Goal: Check status: Check status

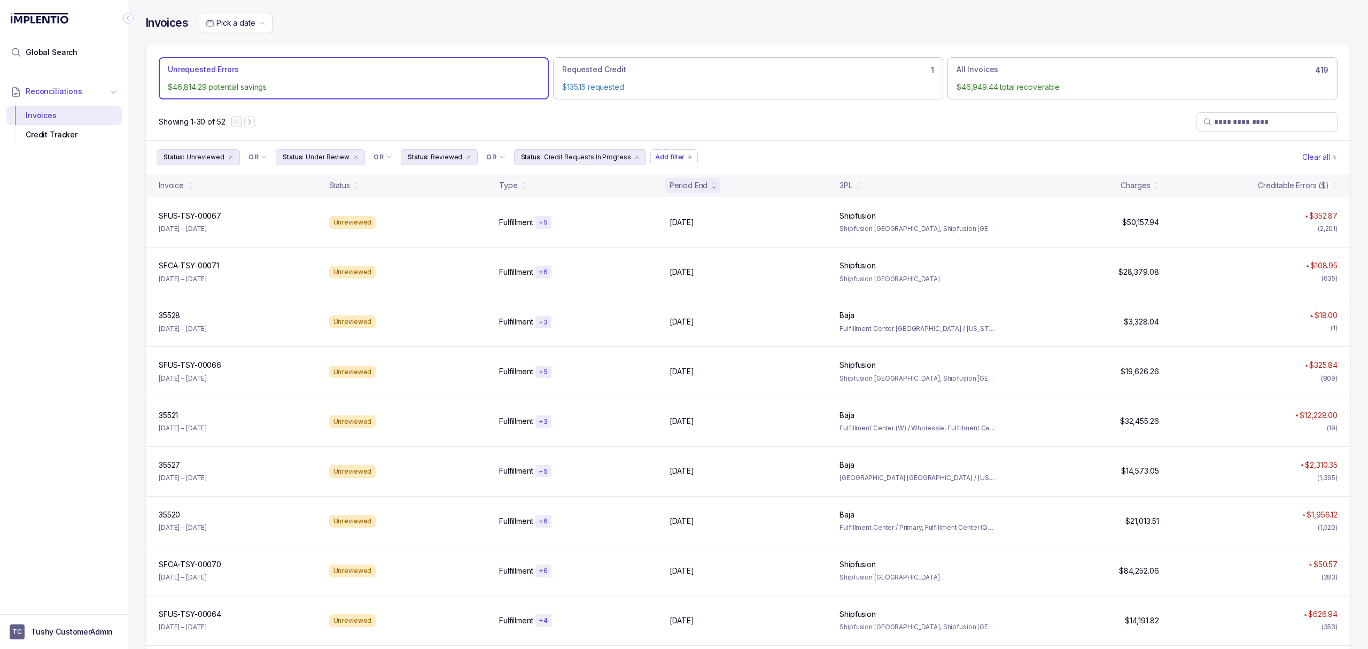
click at [52, 86] on li "Reconciliations" at bounding box center [57, 92] width 103 height 24
click at [72, 88] on span "Reconciliations" at bounding box center [54, 91] width 57 height 11
click at [67, 115] on div "Invoices" at bounding box center [64, 115] width 98 height 19
click at [50, 52] on span "Global Search" at bounding box center [52, 52] width 52 height 11
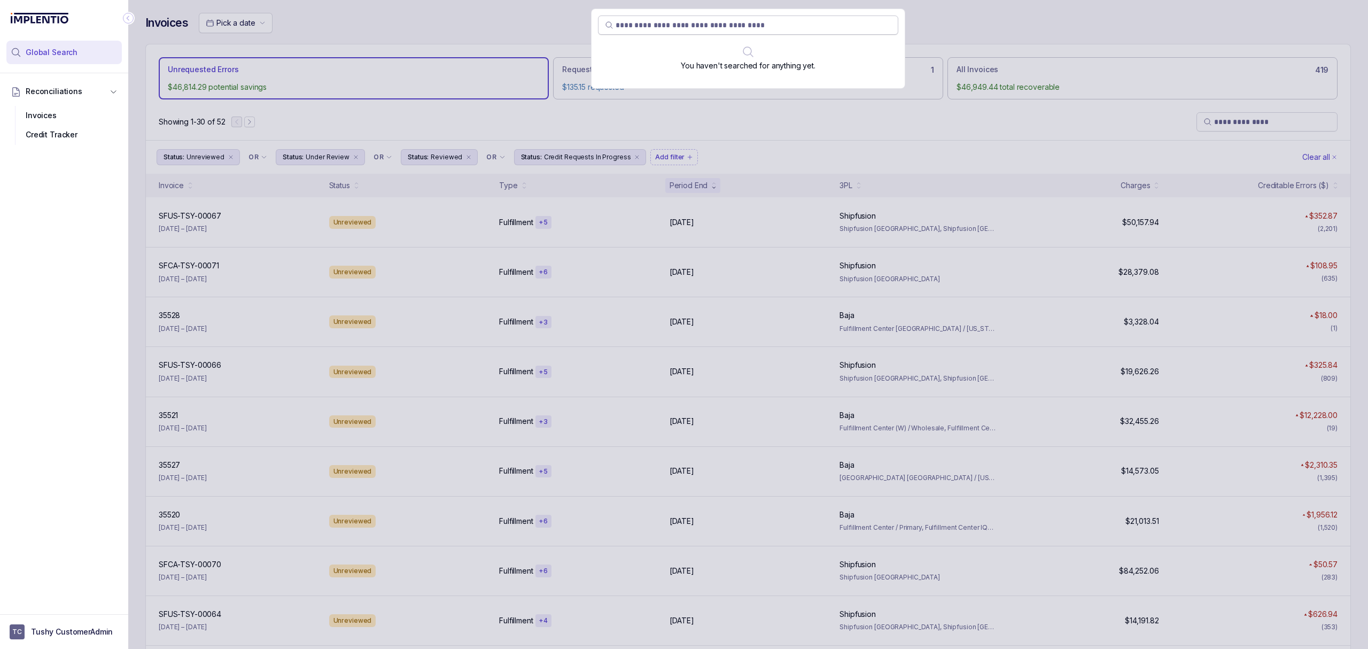
click at [683, 25] on input "search" at bounding box center [754, 25] width 276 height 11
click at [685, 28] on input "search" at bounding box center [754, 25] width 276 height 11
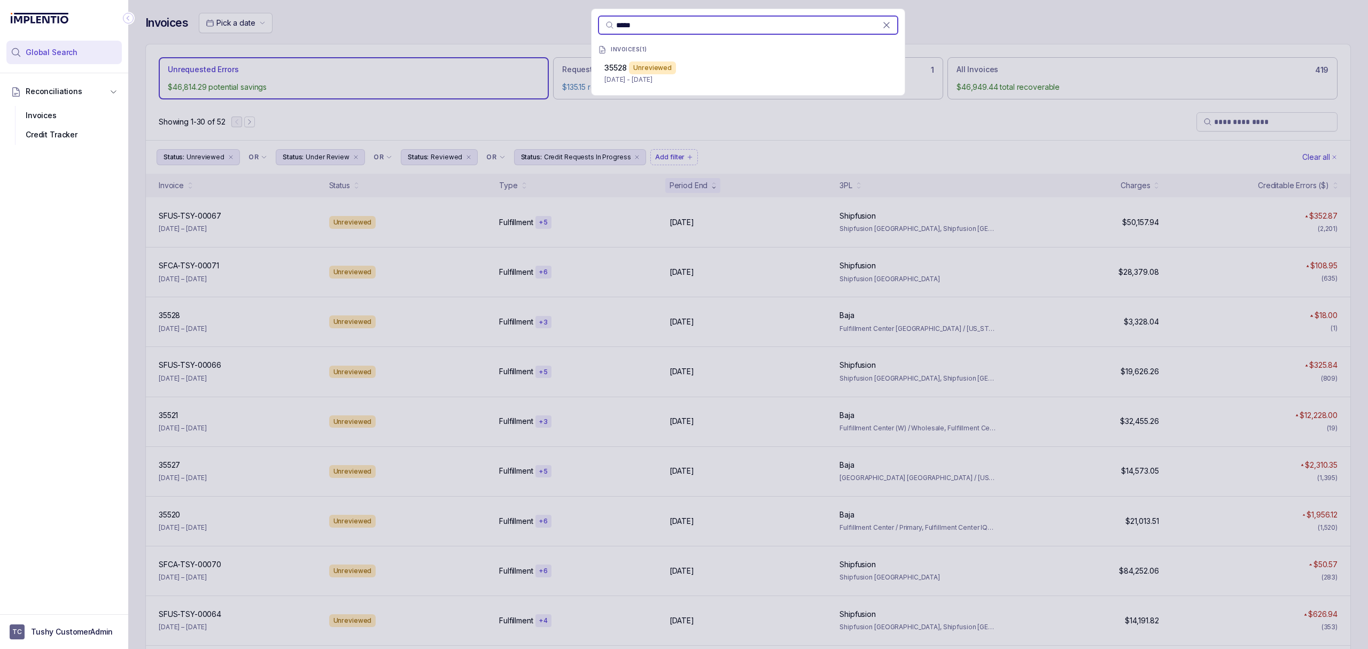
type input "*****"
click at [533, 13] on div "***** INVOICES ( 1 ) 35528 Unreviewed [DATE] - [DATE]" at bounding box center [748, 324] width 1240 height 649
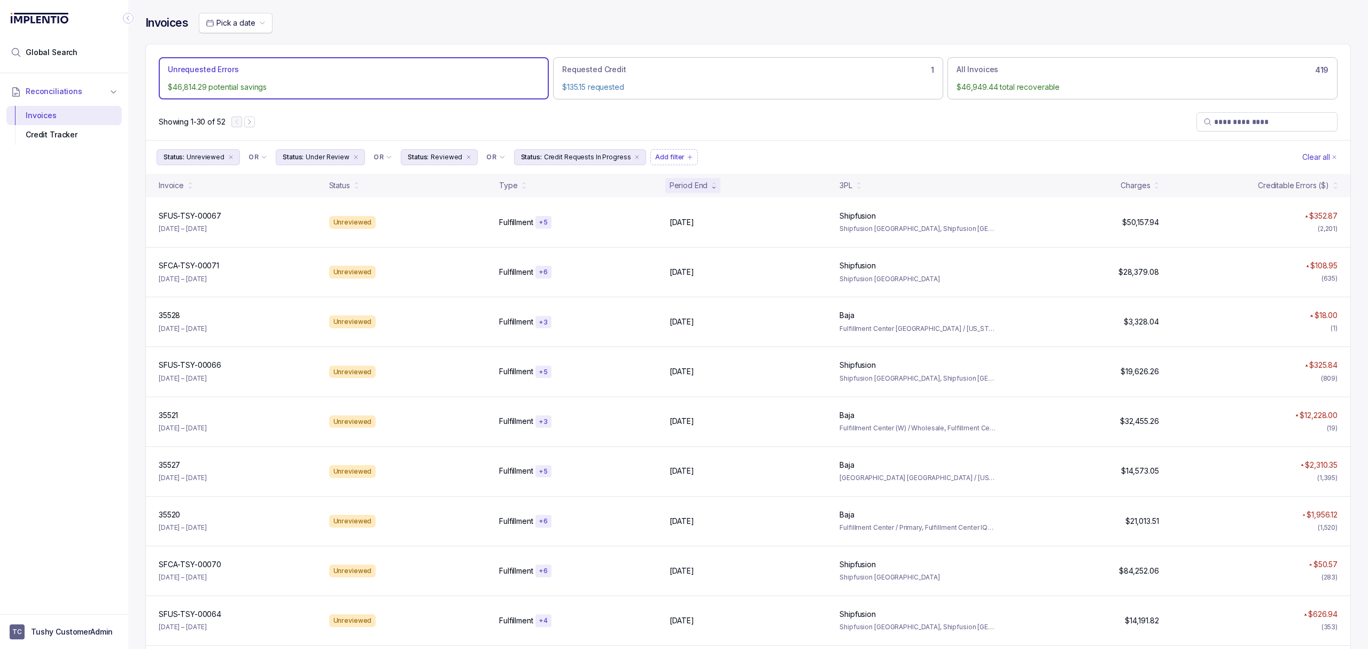
click at [231, 27] on span "Pick a date" at bounding box center [235, 22] width 38 height 9
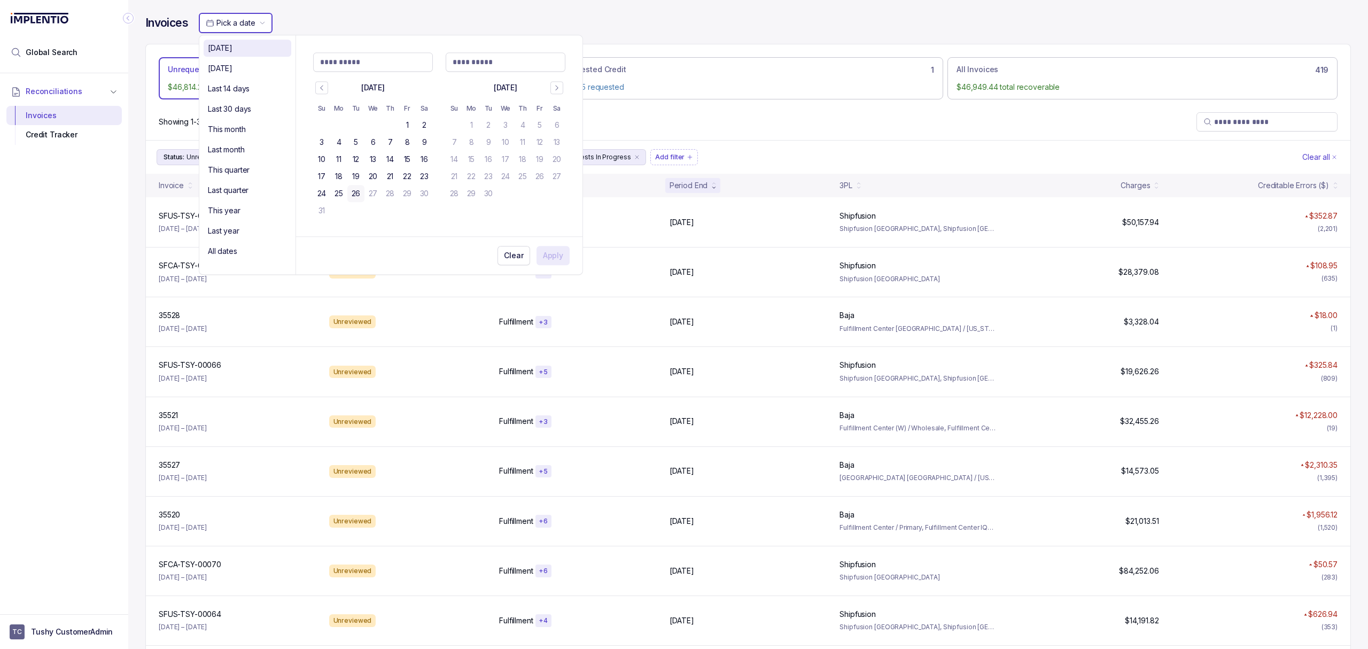
click at [244, 51] on div "[DATE]" at bounding box center [247, 48] width 79 height 13
type Input "**********"
click at [249, 71] on div "[DATE]" at bounding box center [247, 68] width 79 height 13
type Input "**********"
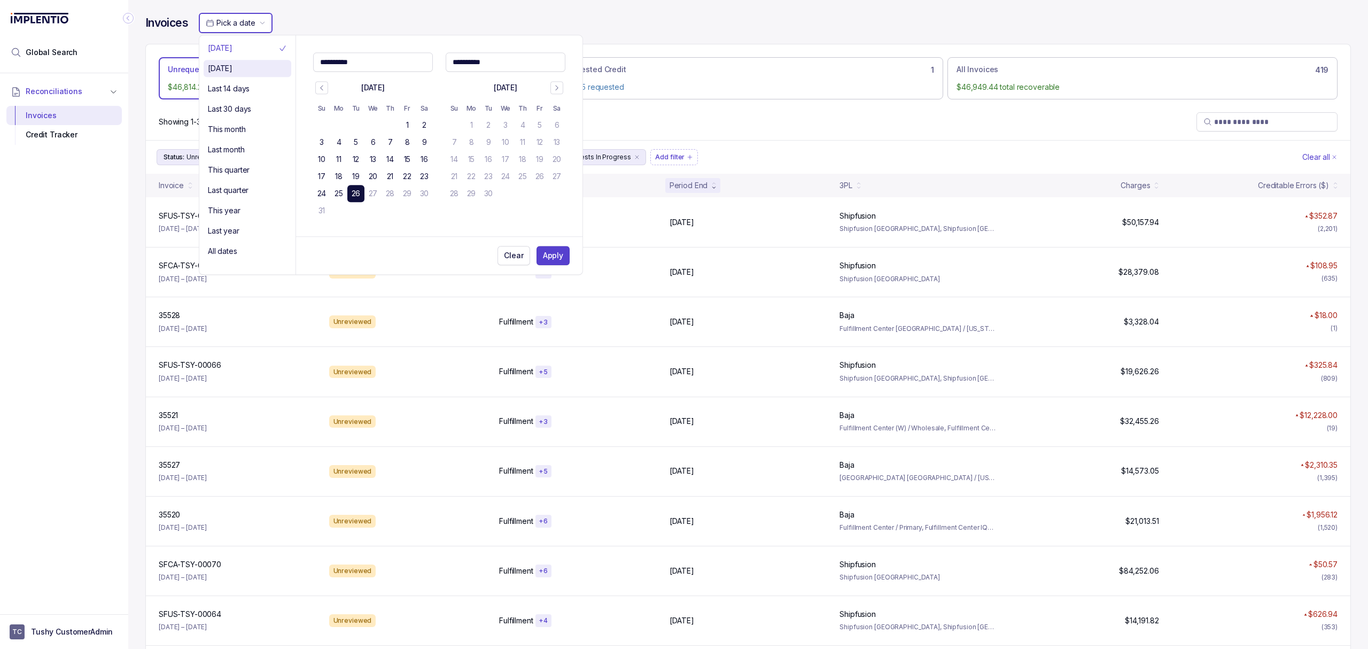
type Input "**********"
click at [252, 87] on div "Last 14 days" at bounding box center [247, 88] width 79 height 13
type Input "**********"
click at [265, 102] on li "Last 30 days" at bounding box center [248, 108] width 88 height 17
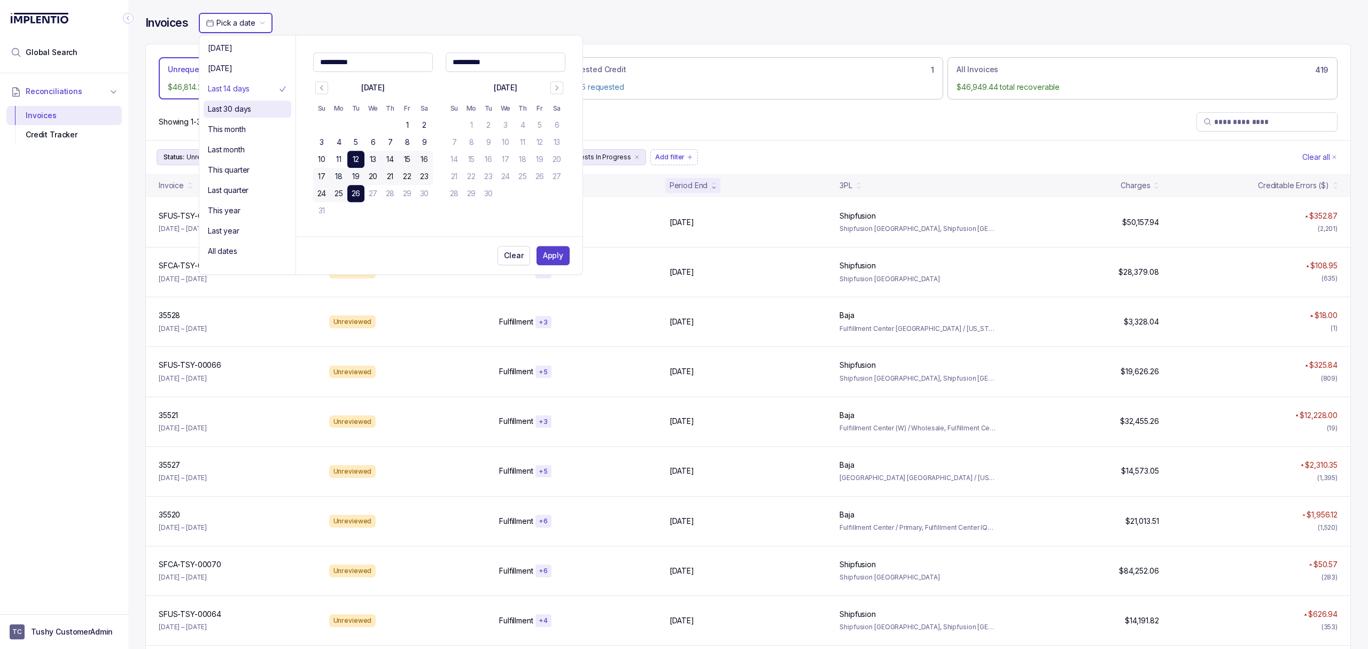
type Input "**********"
click at [331, 21] on div "Pick a date" at bounding box center [775, 23] width 1152 height 20
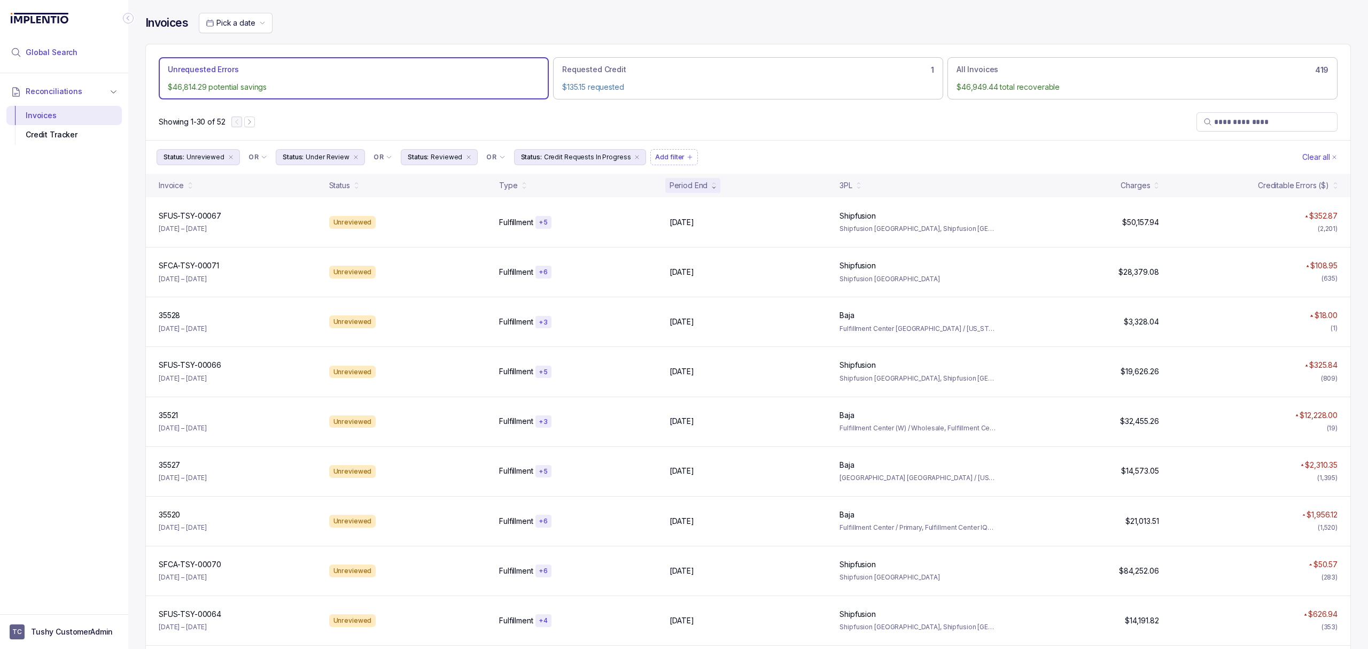
click at [55, 52] on span "Global Search" at bounding box center [52, 52] width 52 height 11
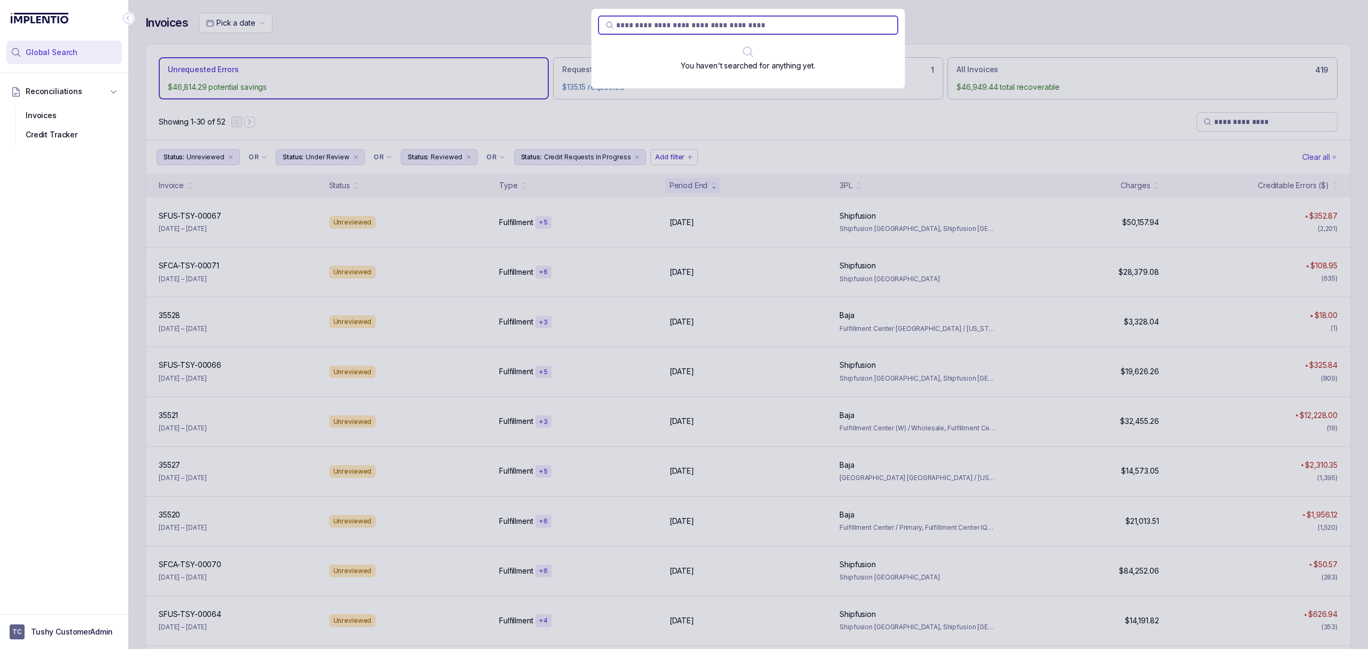
click at [477, 25] on div "You haven't searched for anything yet." at bounding box center [748, 324] width 1240 height 649
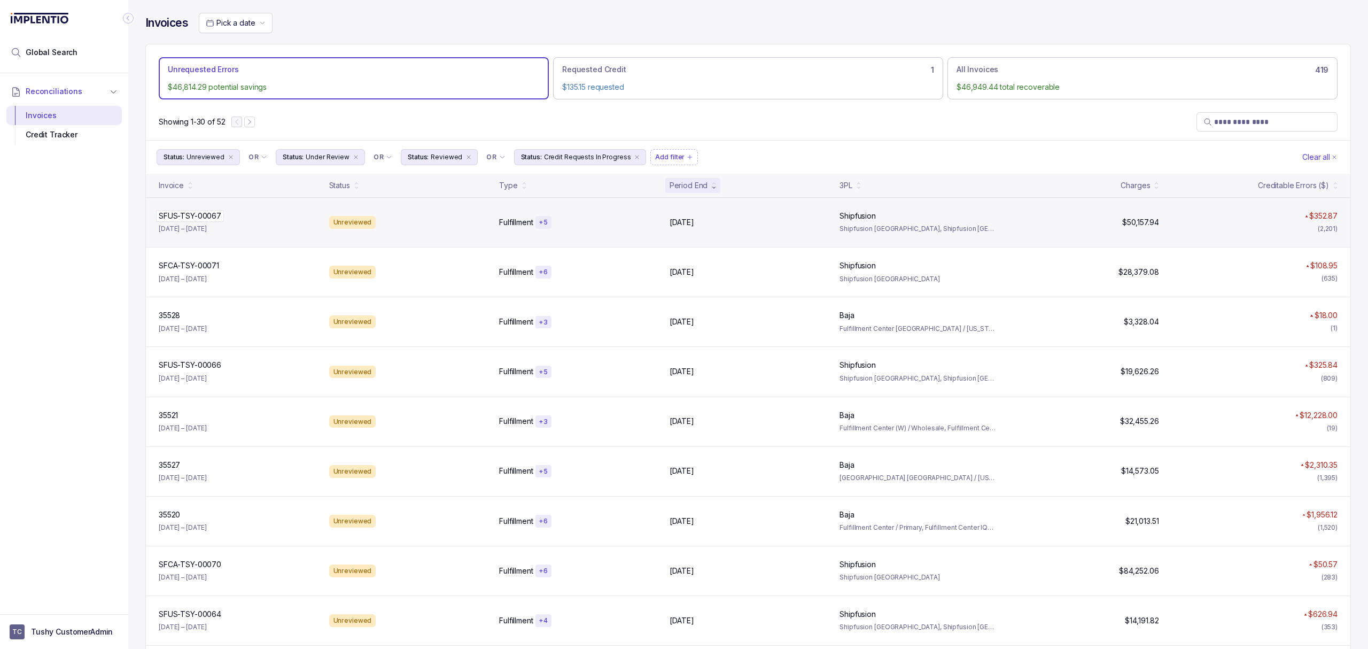
click at [181, 221] on p "SFUS-TSY-00067" at bounding box center [190, 216] width 68 height 12
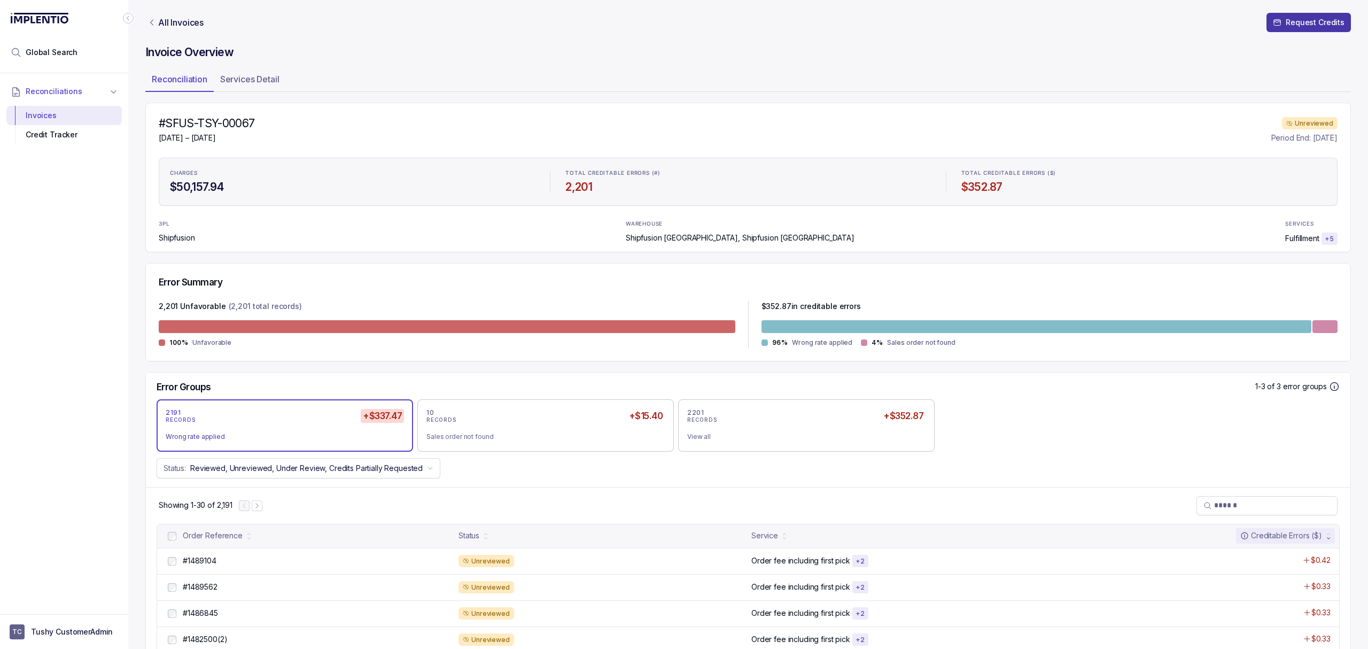
click at [1287, 19] on p "Request Credits" at bounding box center [1315, 22] width 59 height 11
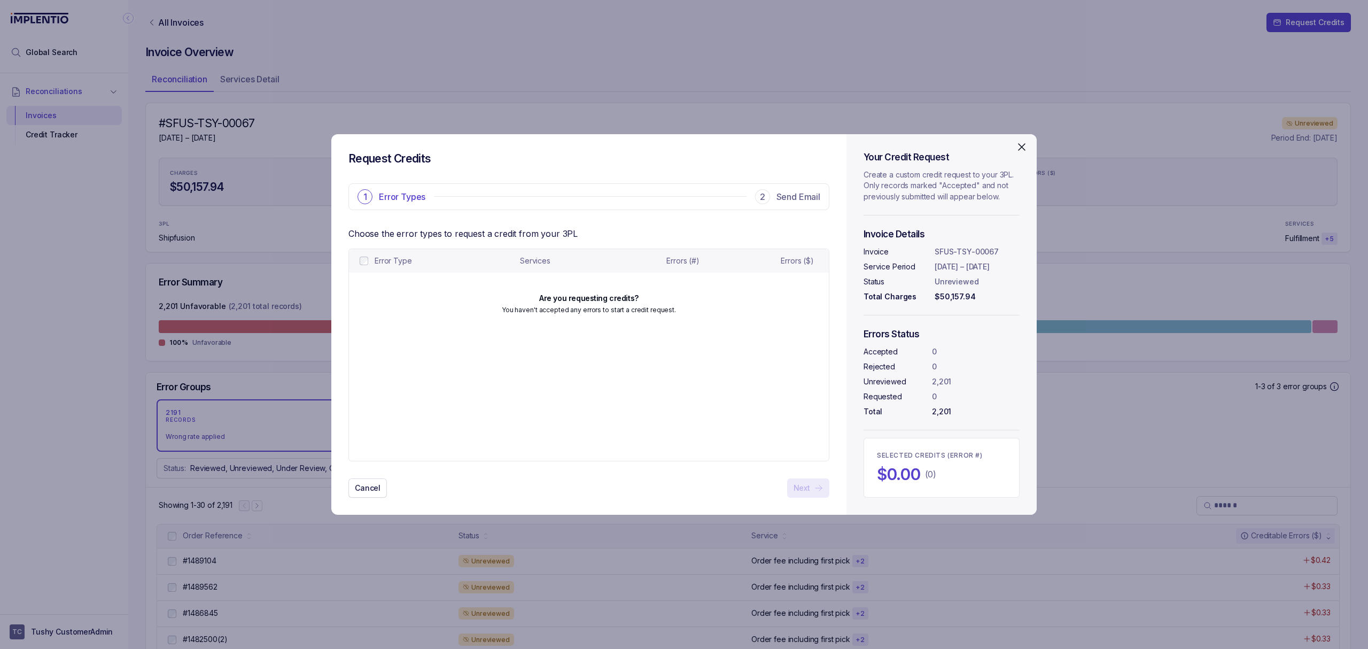
click at [1018, 146] on icon "Close" at bounding box center [1022, 147] width 13 height 13
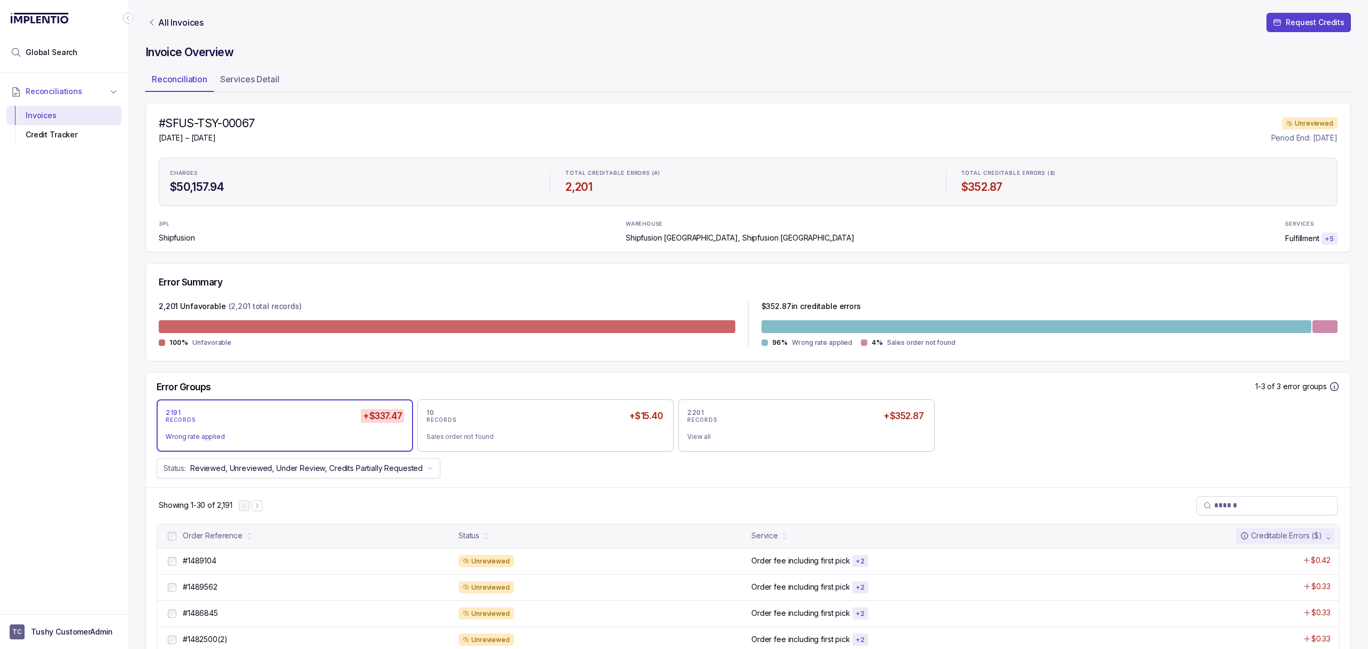
scroll to position [71, 0]
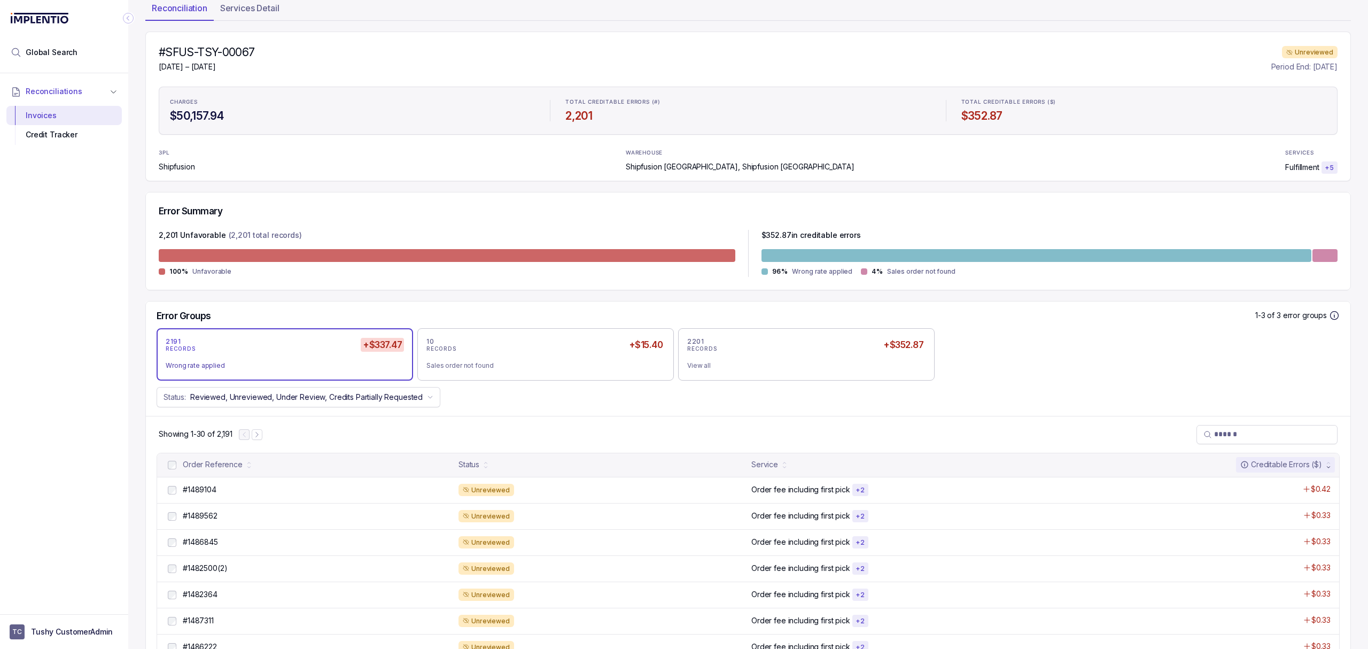
click at [272, 357] on div "2191 RECORDS +$337.47 Wrong rate applied" at bounding box center [285, 354] width 238 height 34
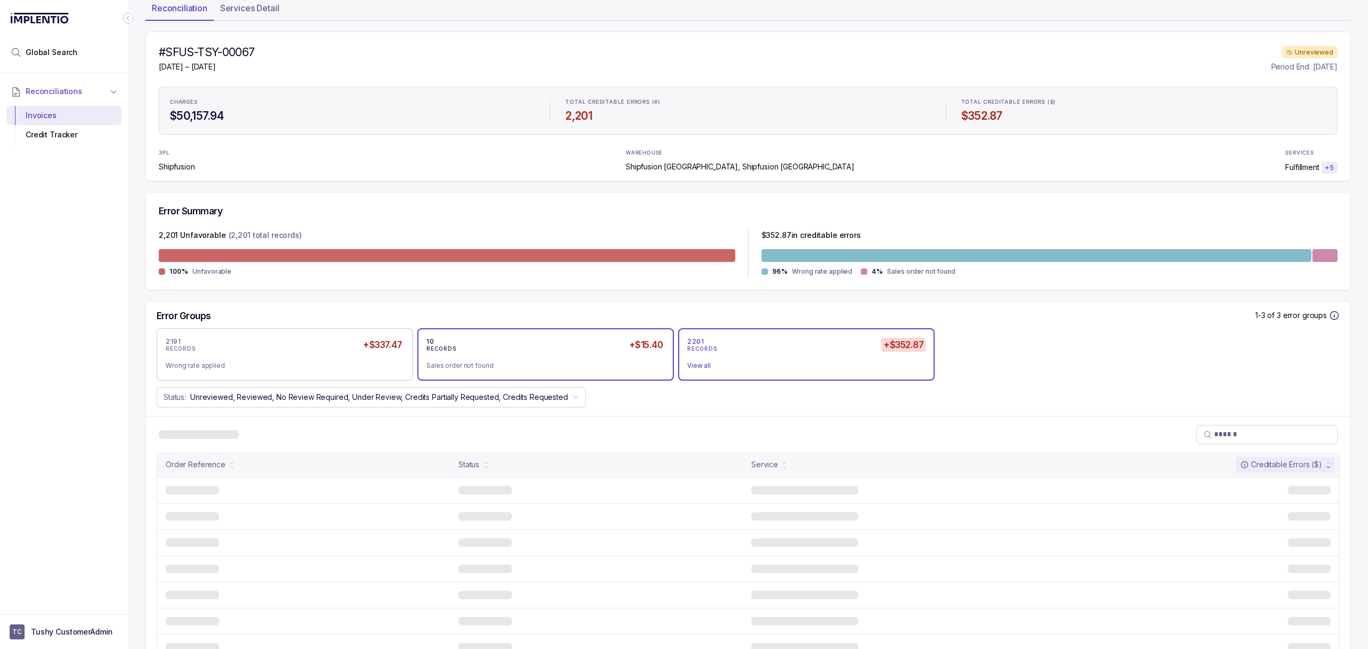
click at [483, 355] on div "10 RECORDS +$15.40 Sales order not found" at bounding box center [546, 354] width 238 height 34
click at [820, 356] on div "2201 RECORDS +$352.87 View all" at bounding box center [806, 354] width 238 height 34
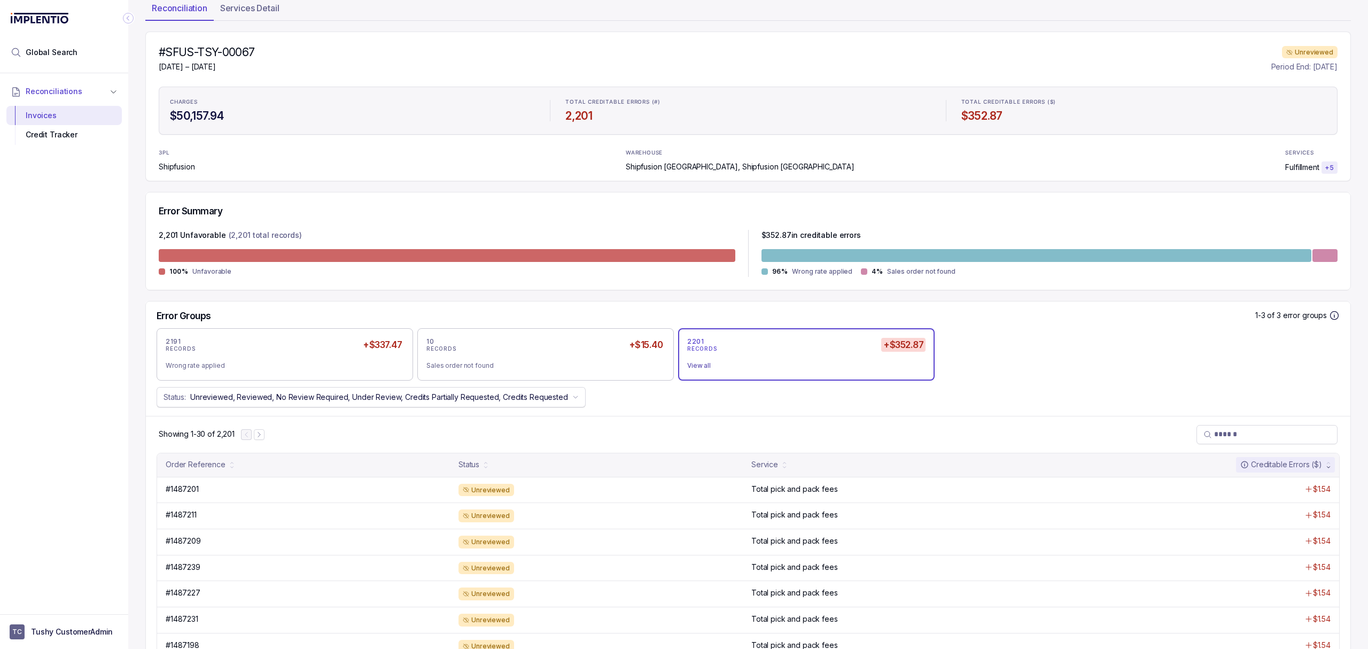
click at [241, 403] on button "Status: Unreviewed, Reviewed, No Review Required, Under Review, Credits Partial…" at bounding box center [371, 397] width 429 height 20
click at [644, 405] on div "Status: Unreviewed, Reviewed, No Review Required, Under Review, Credits Partial…" at bounding box center [748, 397] width 1205 height 20
click at [1214, 430] on input "search" at bounding box center [1272, 434] width 117 height 11
type input "****"
click at [1117, 362] on div "2191 RECORDS +$337.47 Wrong rate applied 10 RECORDS +$15.40 Sales order not fou…" at bounding box center [748, 354] width 1205 height 52
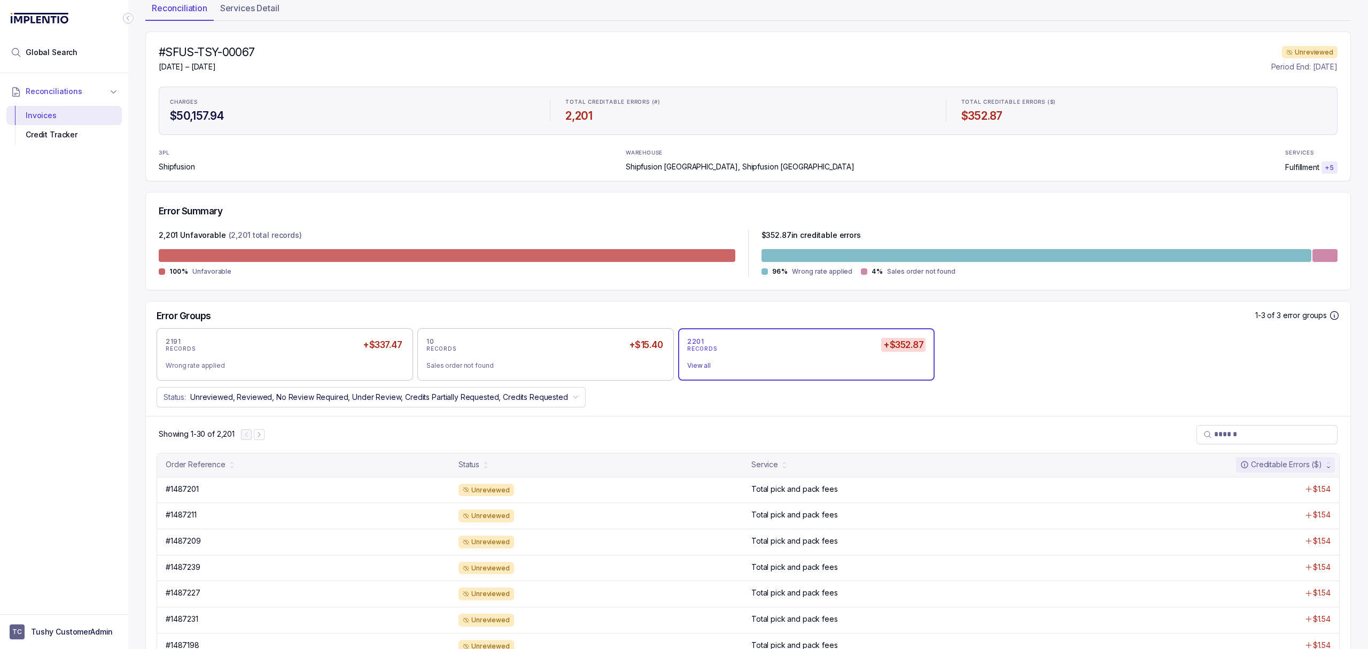
scroll to position [0, 0]
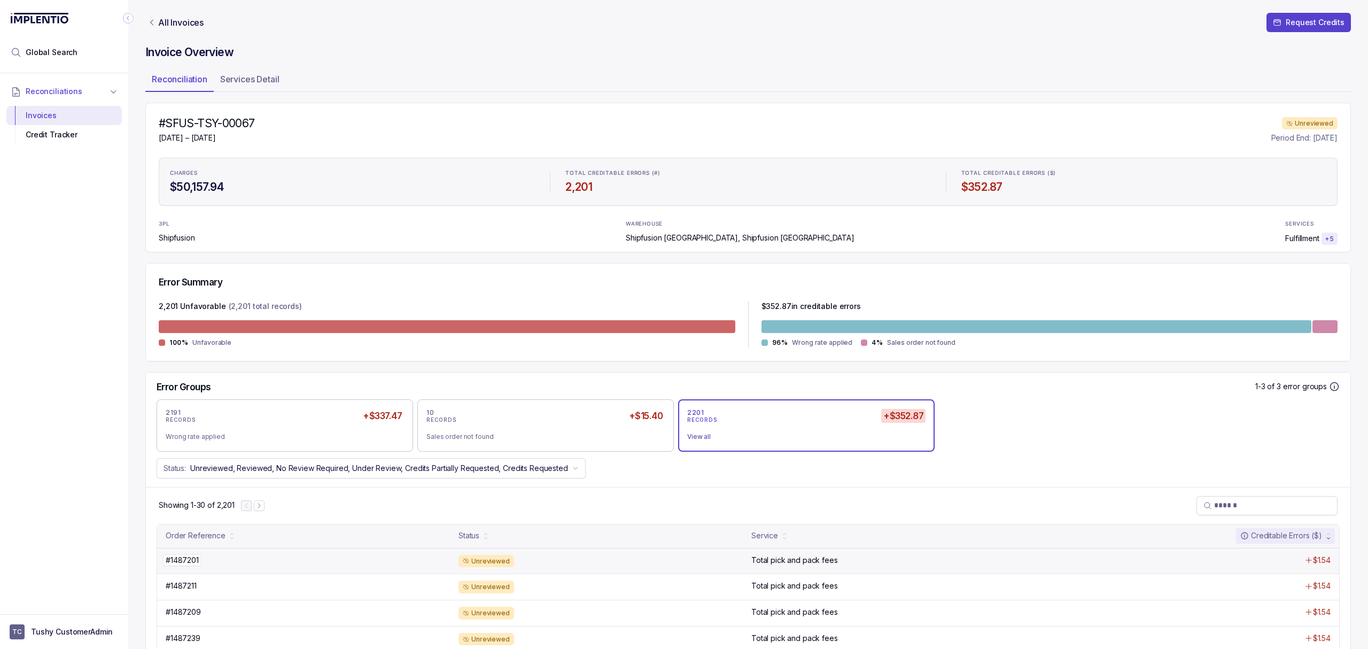
click at [178, 564] on p "#1487201" at bounding box center [182, 560] width 38 height 12
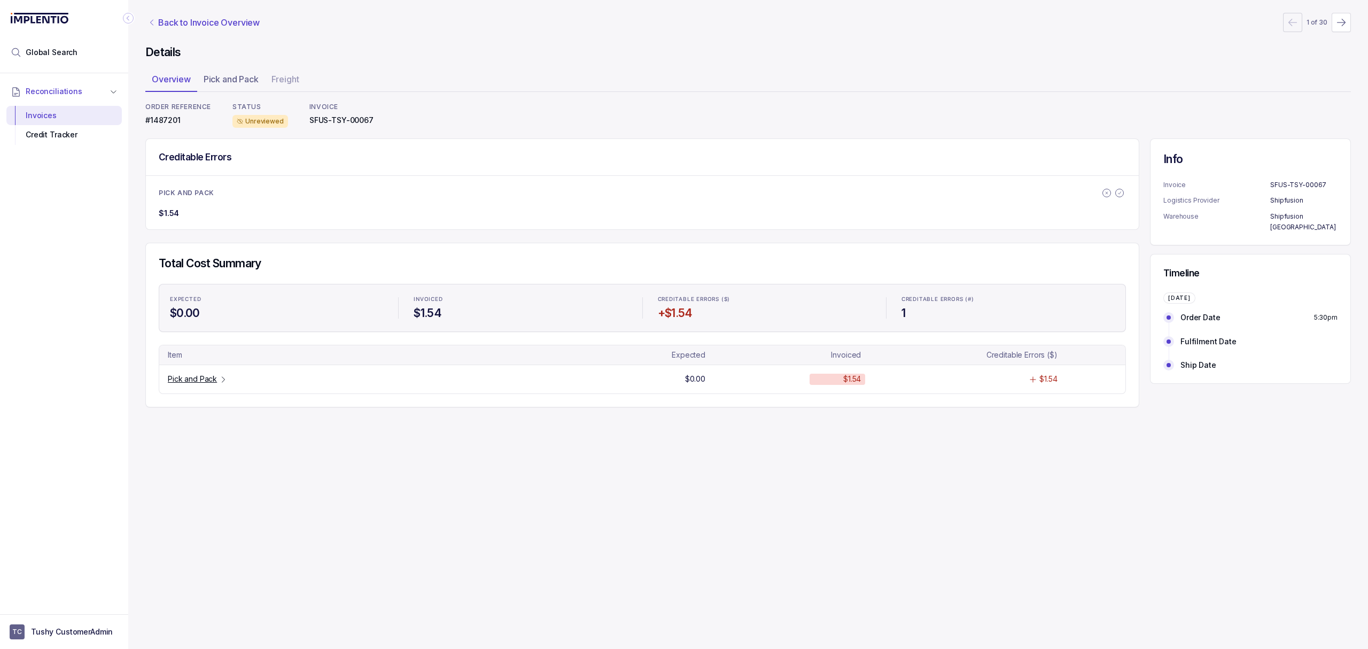
click at [176, 22] on p "Back to Invoice Overview" at bounding box center [209, 22] width 102 height 13
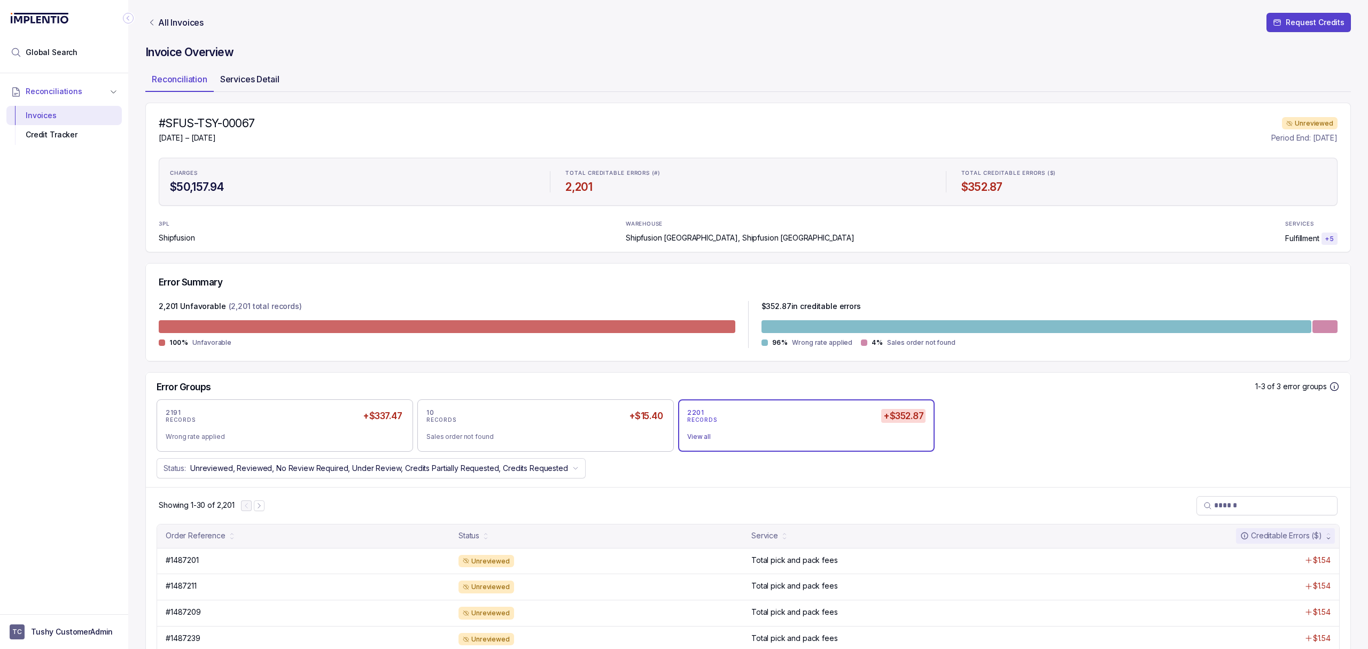
click at [255, 75] on p "Services Detail" at bounding box center [249, 79] width 59 height 13
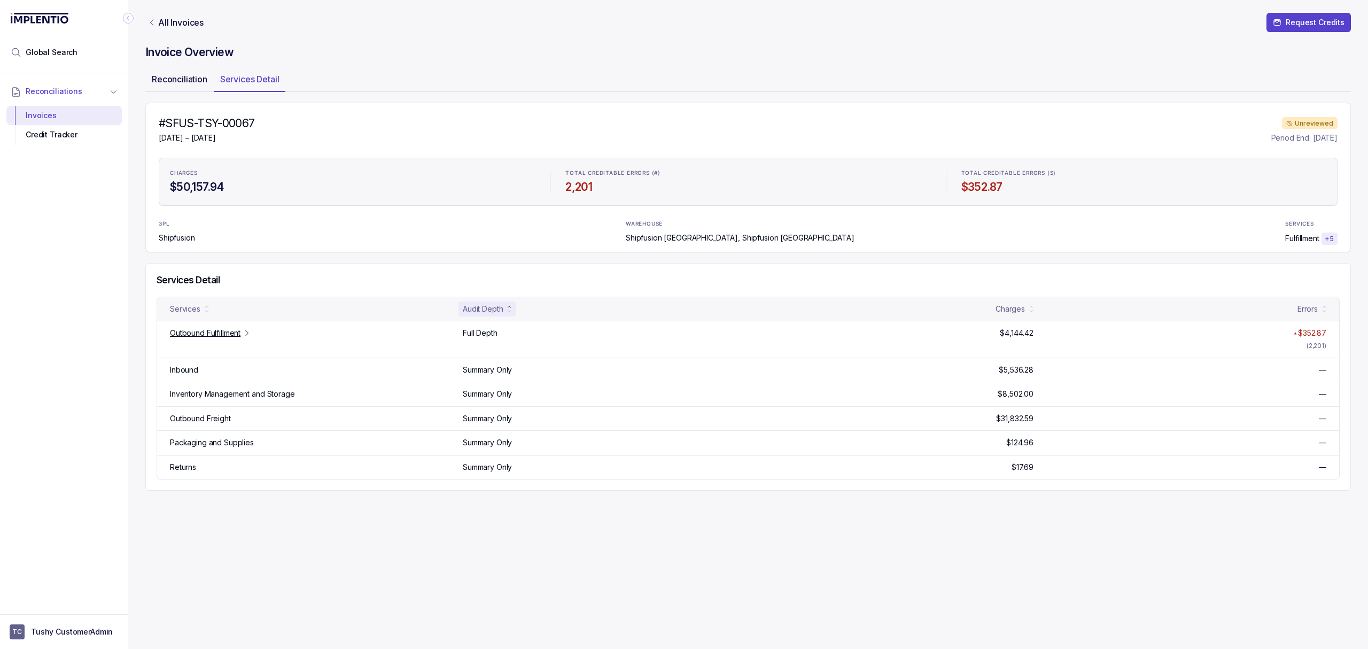
click at [168, 80] on p "Reconciliation" at bounding box center [180, 79] width 56 height 13
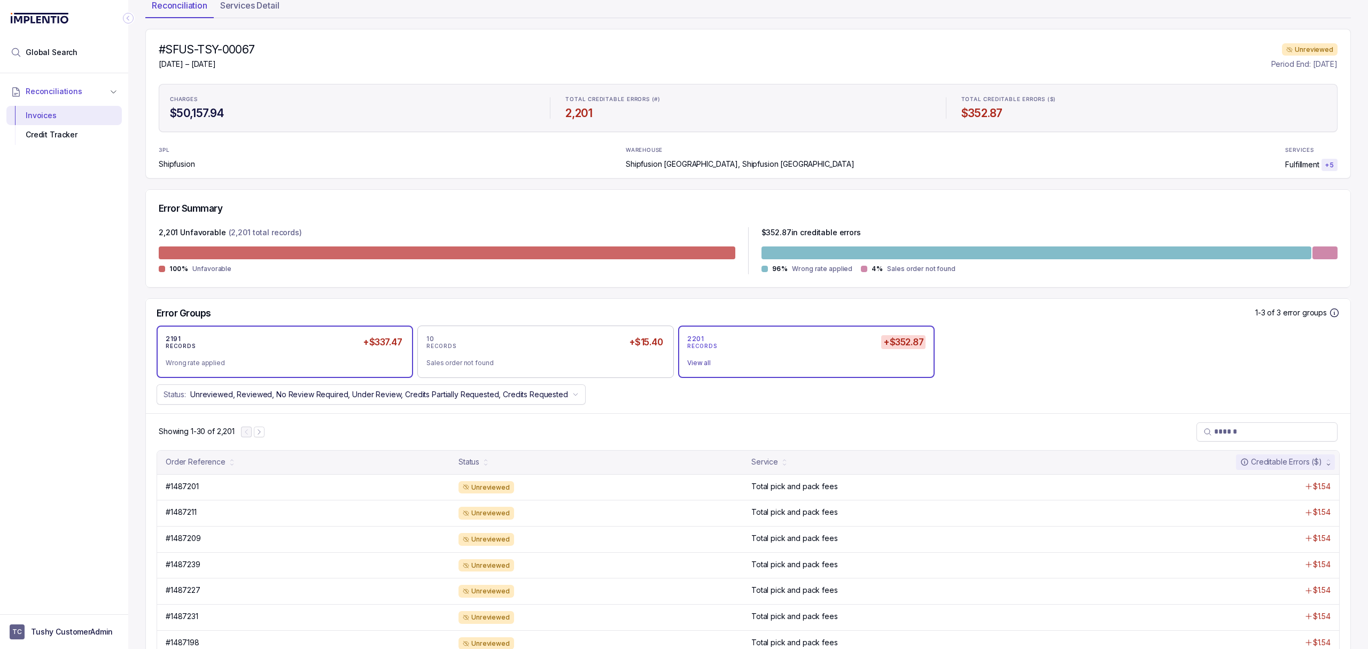
scroll to position [285, 0]
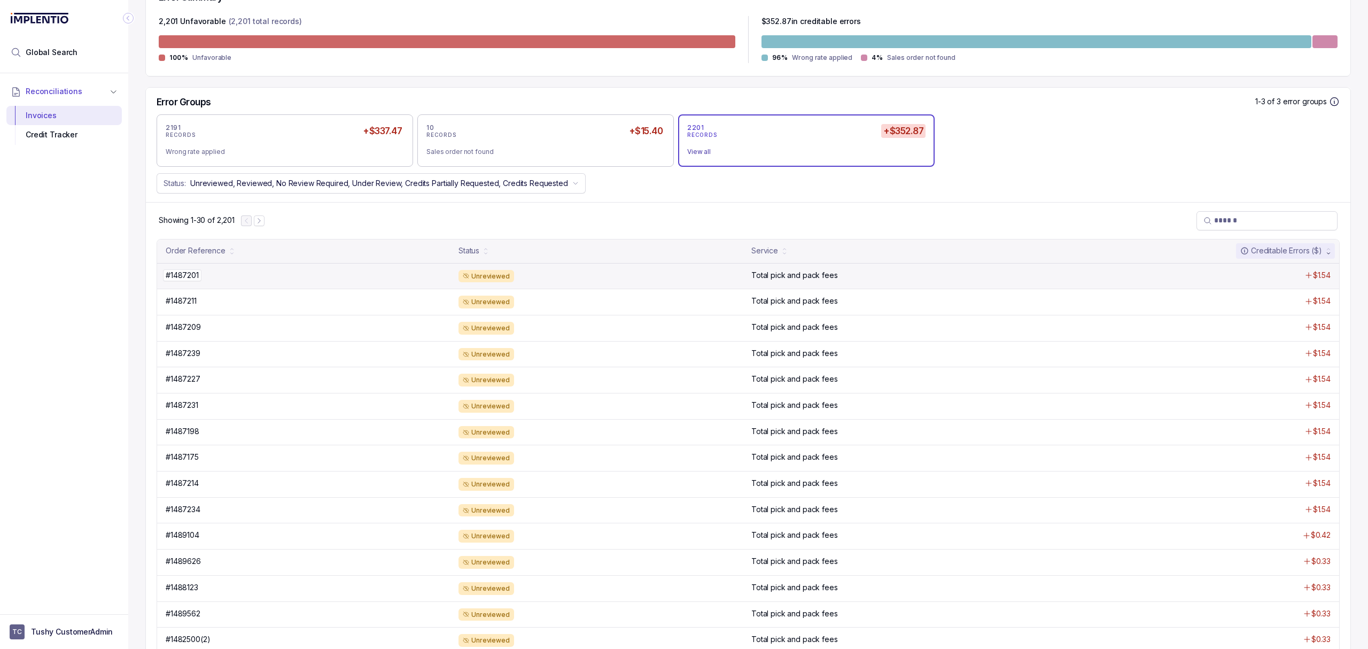
click at [195, 281] on p "#1487201" at bounding box center [182, 275] width 38 height 12
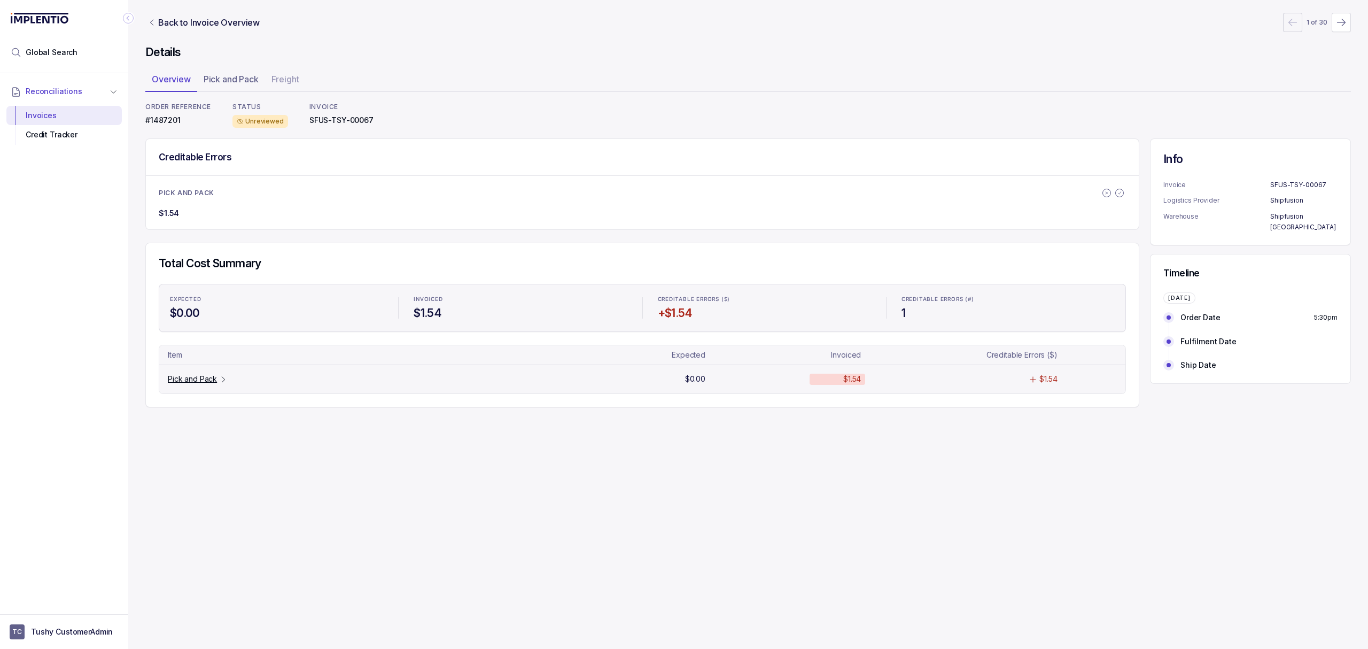
click at [204, 379] on p "Pick and Pack" at bounding box center [192, 379] width 49 height 11
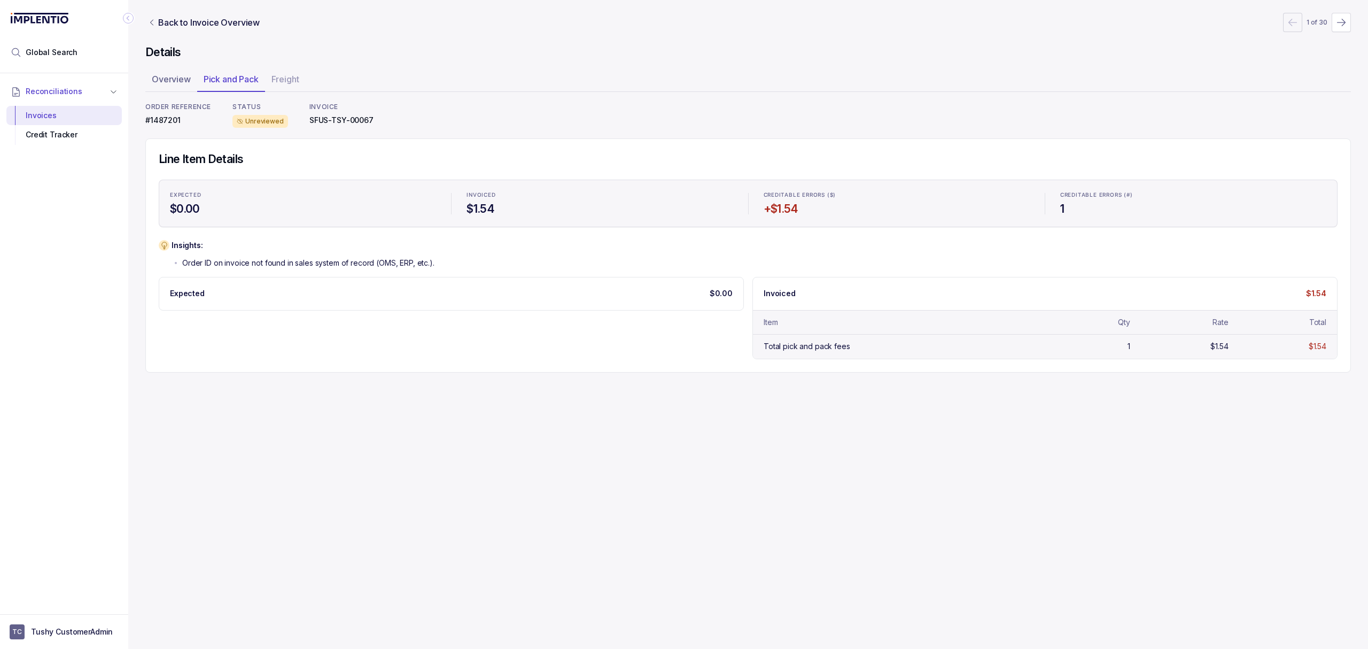
click at [829, 355] on div "Total pick and pack fees 1 $1.54 $1.54" at bounding box center [1045, 346] width 584 height 24
click at [290, 80] on ul "Overview Pick and Pack Freight" at bounding box center [748, 81] width 1206 height 21
click at [438, 96] on div "Details Overview Pick and Pack Freight ORDER REFERENCE #1487201 STATUS Unreview…" at bounding box center [748, 209] width 1206 height 328
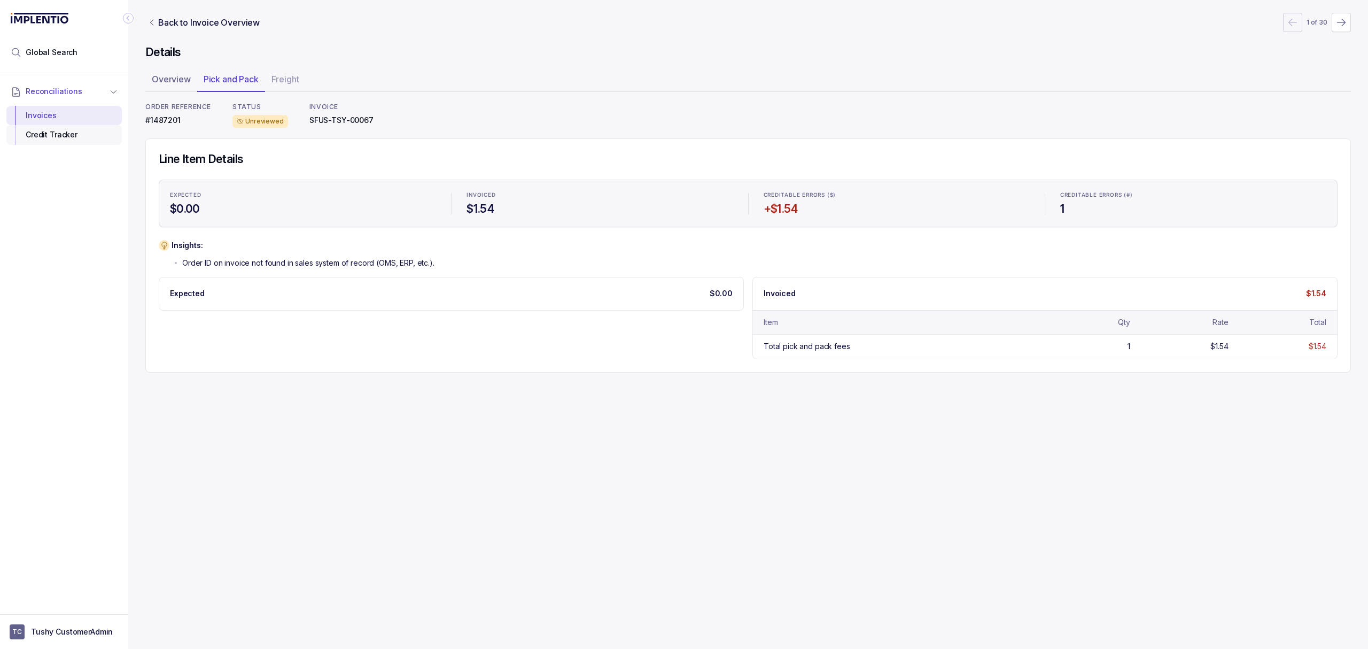
click at [84, 131] on div "Credit Tracker" at bounding box center [64, 134] width 98 height 19
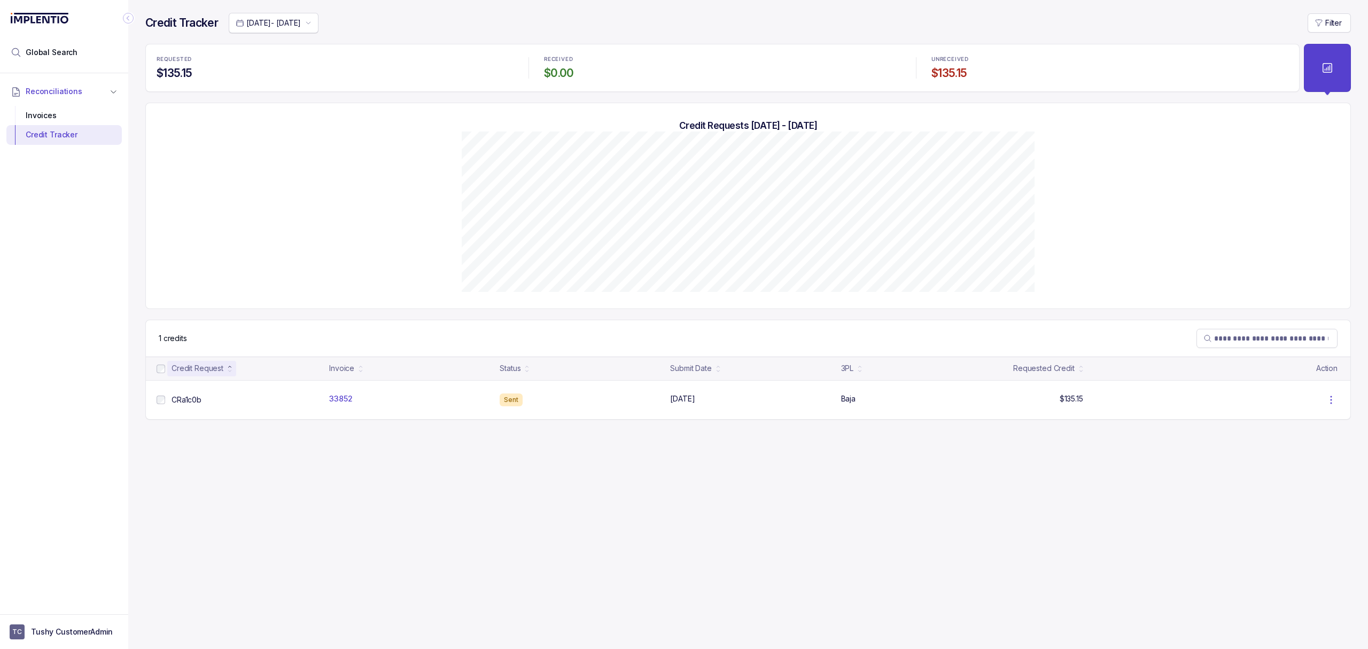
click at [301, 26] on p "[DATE] - [DATE]" at bounding box center [273, 23] width 55 height 11
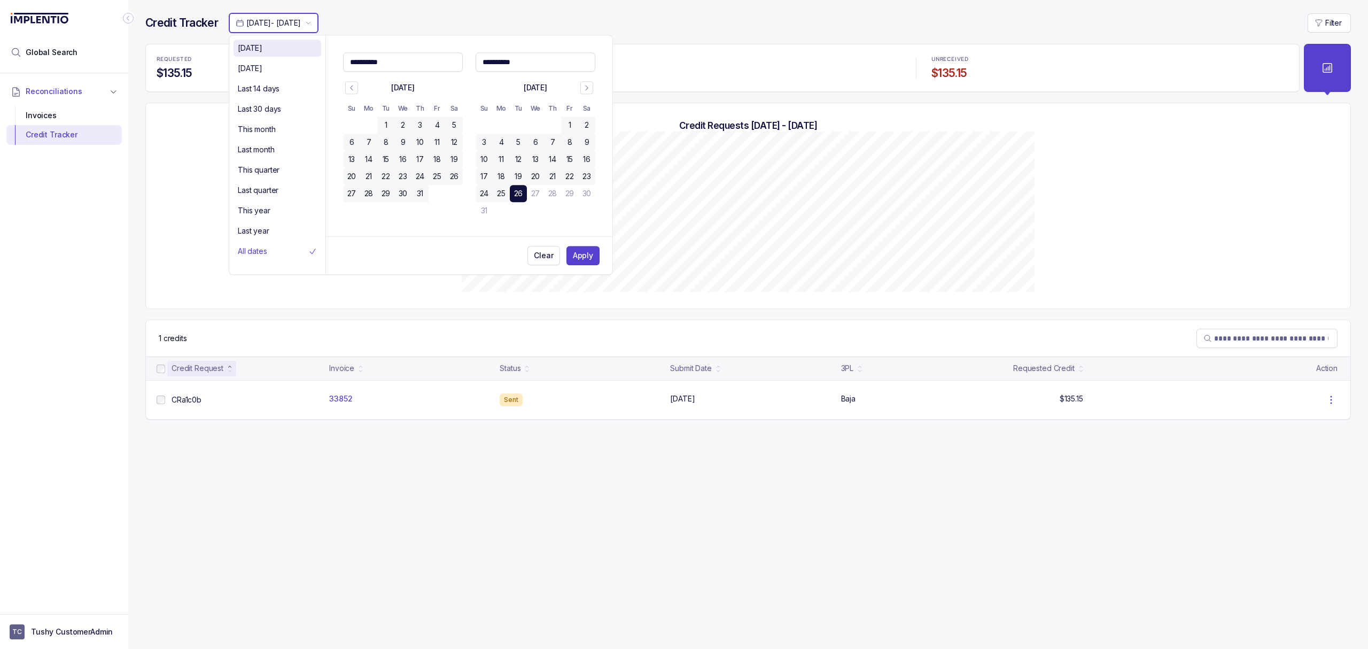
click at [266, 56] on li "[DATE]" at bounding box center [278, 48] width 88 height 17
click at [262, 64] on p "[DATE]" at bounding box center [250, 68] width 25 height 11
type Input "**********"
click at [266, 81] on li "Last 14 days" at bounding box center [278, 88] width 88 height 17
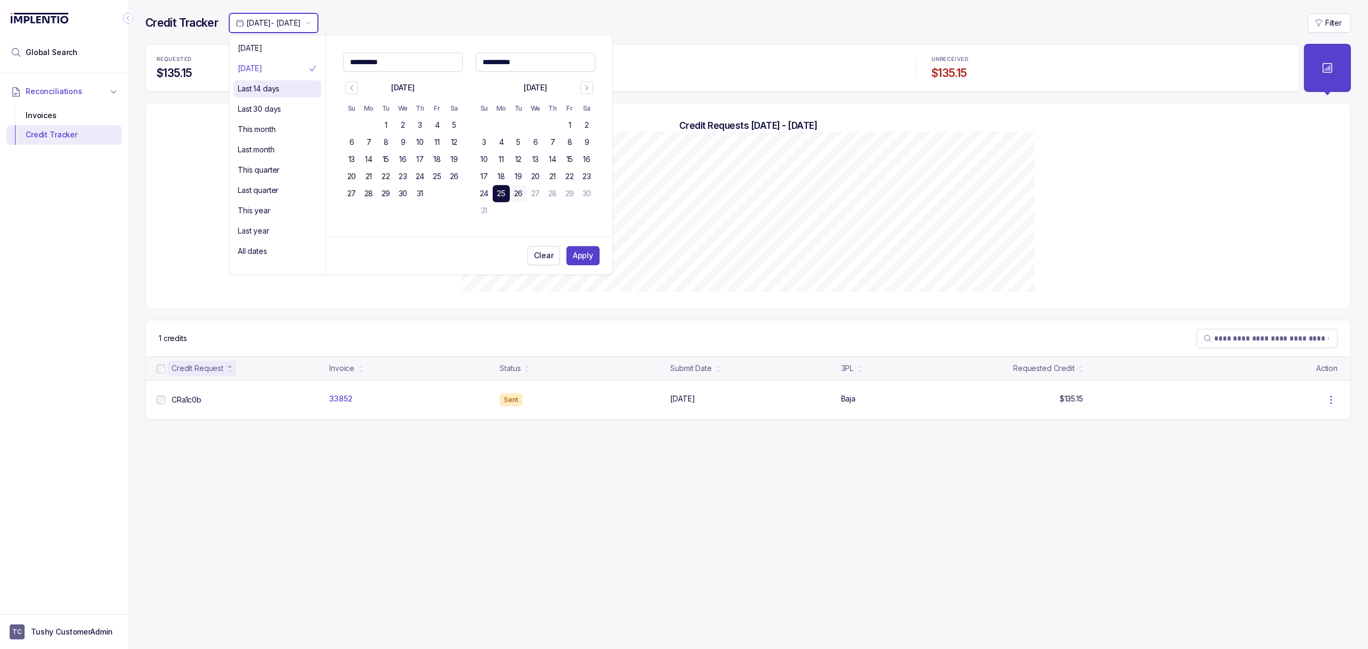
type Input "**********"
click at [266, 103] on div "Last 30 days" at bounding box center [277, 109] width 79 height 13
type Input "**********"
click at [430, 22] on div "Credit Tracker [DATE] - [DATE]" at bounding box center [547, 23] width 804 height 20
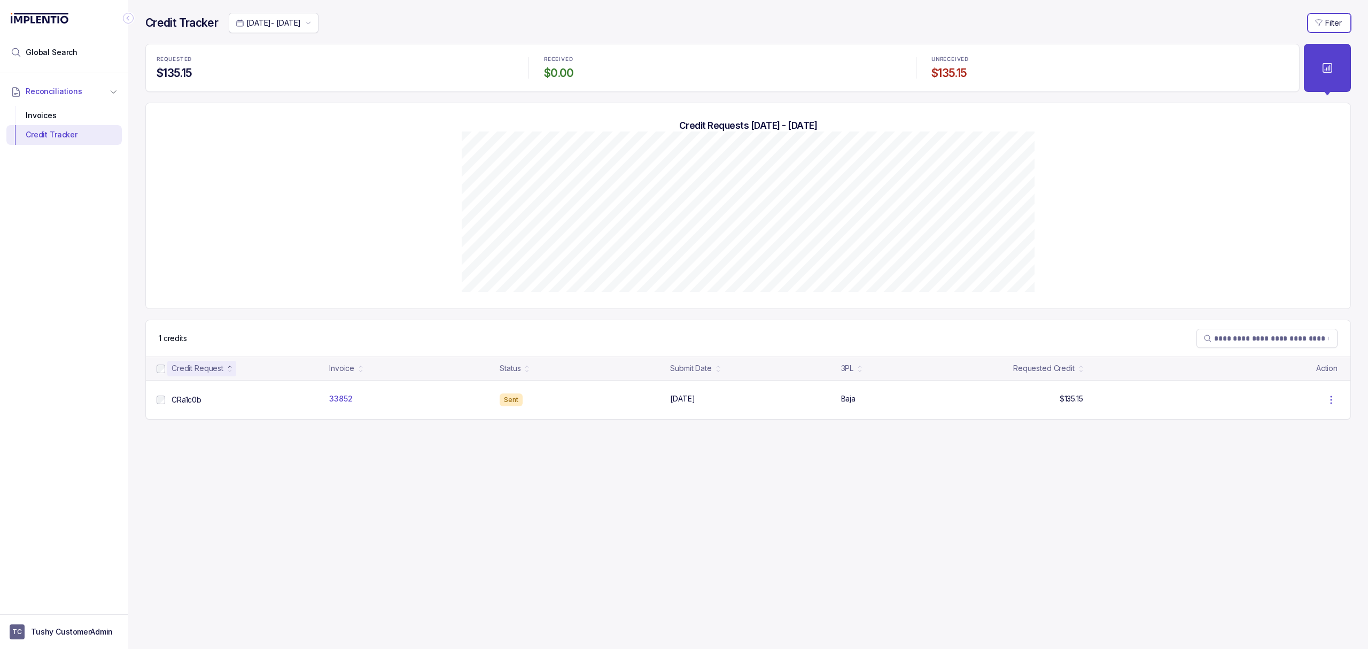
click at [1339, 19] on p "Filter" at bounding box center [1334, 23] width 17 height 11
click at [1315, 50] on div "Status" at bounding box center [1314, 46] width 61 height 13
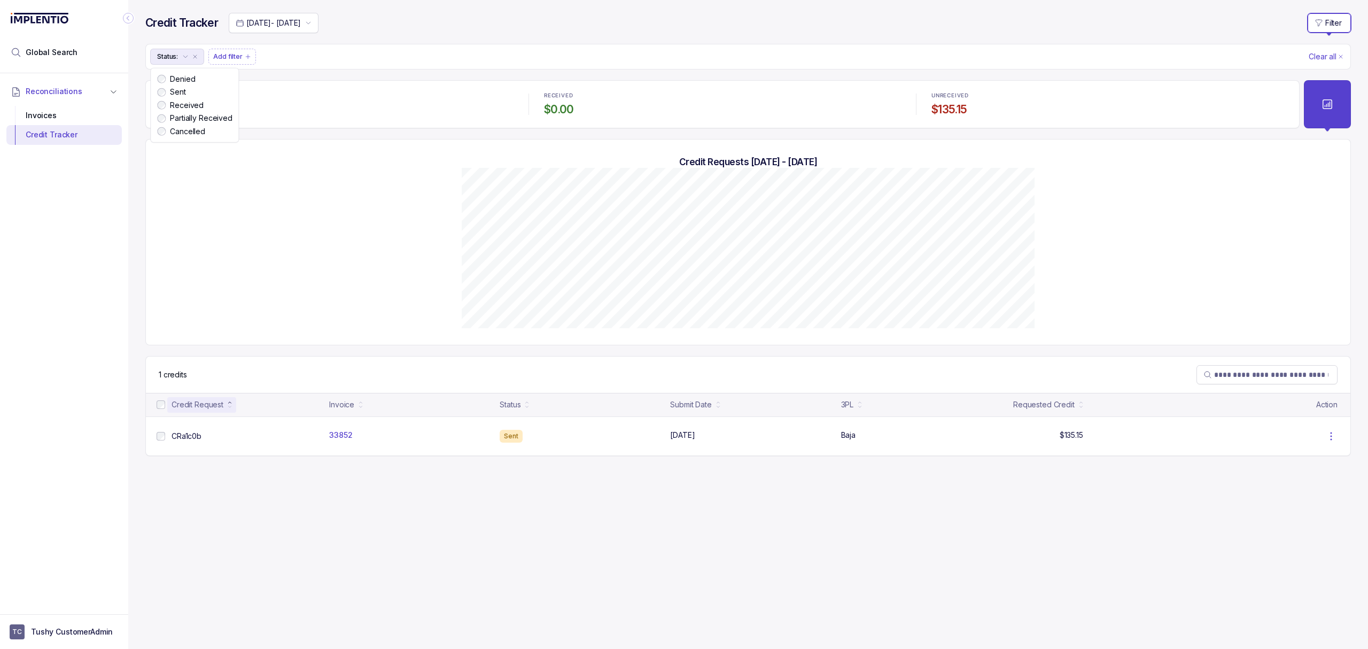
click at [188, 80] on label "Denied" at bounding box center [199, 79] width 66 height 11
click at [191, 58] on p "Denied" at bounding box center [191, 56] width 22 height 11
click at [175, 95] on label "Sent" at bounding box center [199, 92] width 66 height 11
click at [188, 62] on p "Sent" at bounding box center [187, 56] width 14 height 11
click at [182, 102] on label "Received" at bounding box center [199, 105] width 66 height 11
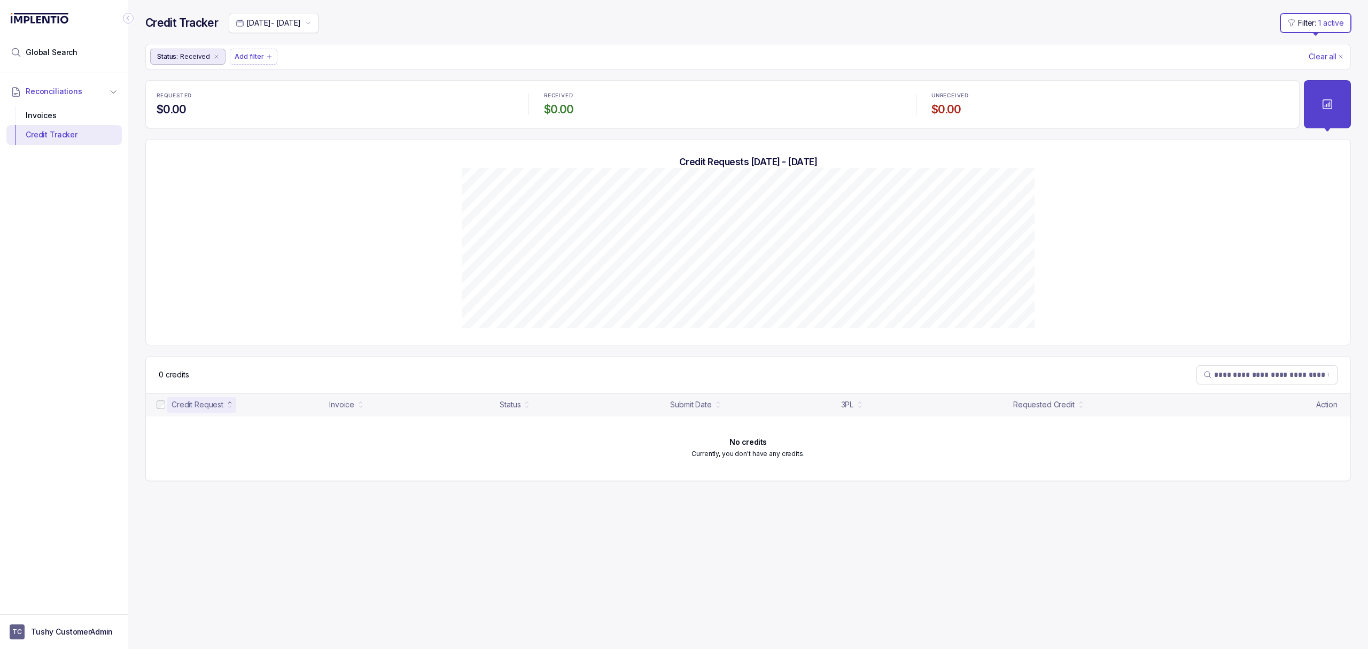
click at [183, 62] on p "Received" at bounding box center [195, 56] width 30 height 11
click at [181, 113] on label "Partially Received" at bounding box center [199, 118] width 66 height 11
click at [197, 57] on p "Partially Received" at bounding box center [208, 56] width 56 height 11
click at [187, 135] on label "Cancelled" at bounding box center [204, 131] width 76 height 11
click at [1335, 58] on p "Clear all" at bounding box center [1323, 56] width 28 height 11
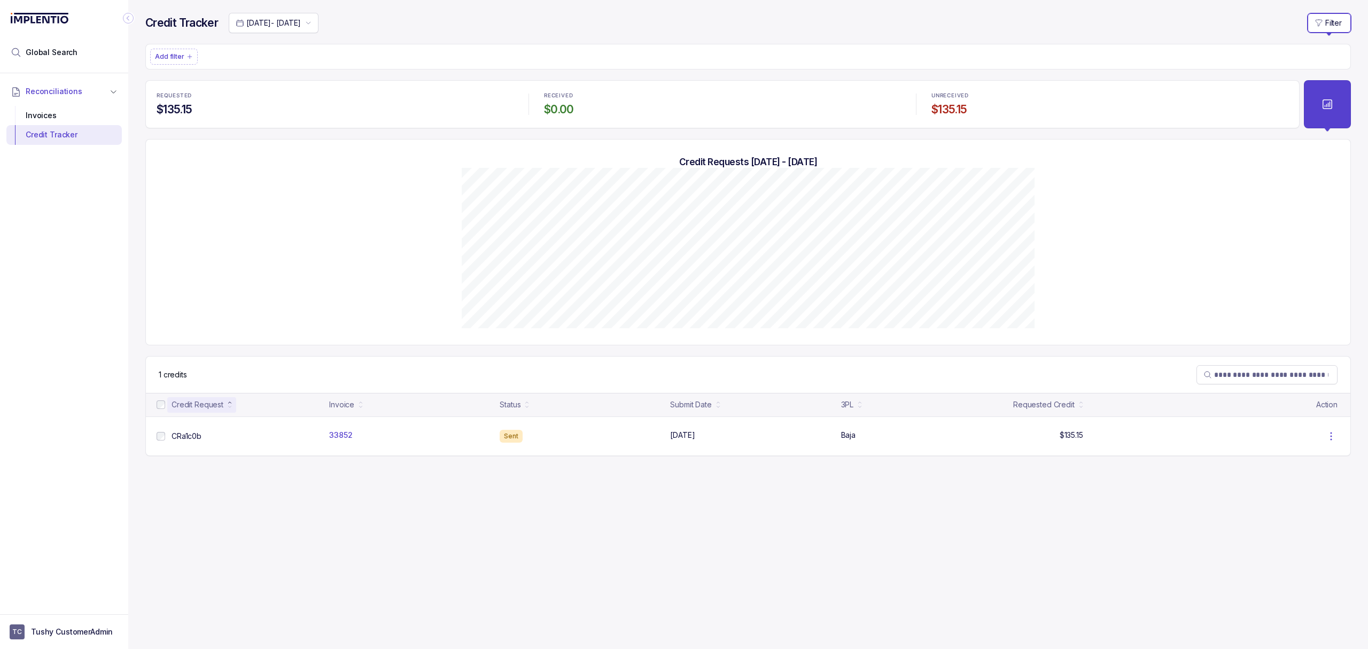
click at [1322, 22] on icon "button" at bounding box center [1319, 23] width 9 height 9
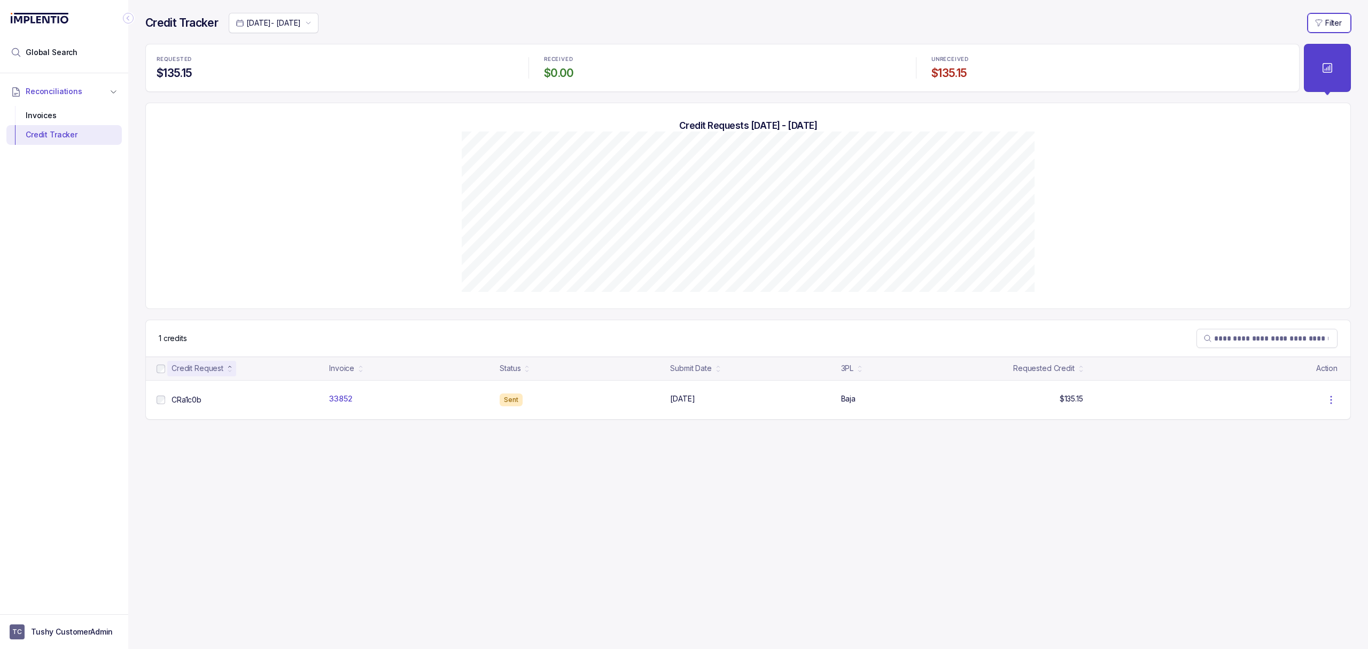
click at [1318, 26] on icon "button" at bounding box center [1319, 23] width 9 height 9
click at [1292, 66] on p "Requested Credit" at bounding box center [1314, 63] width 61 height 11
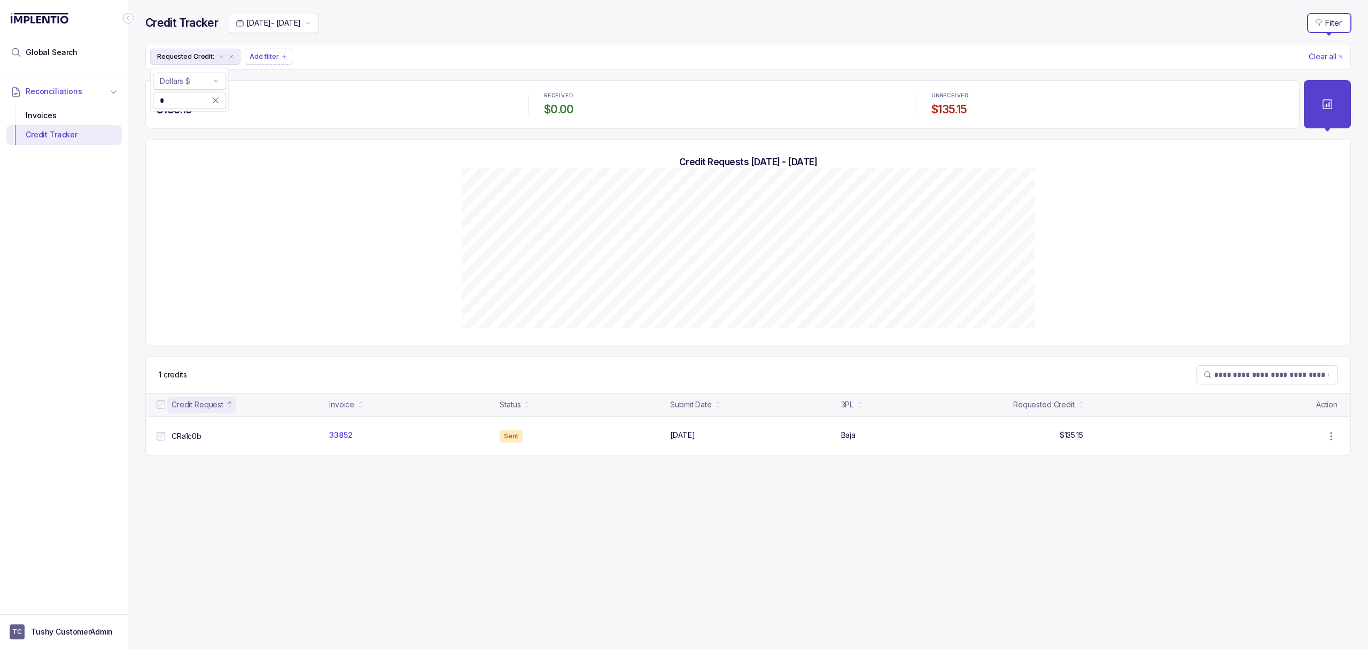
click at [211, 83] on button "Dollars $" at bounding box center [189, 81] width 73 height 17
click at [207, 100] on p "Greater than" at bounding box center [192, 103] width 43 height 11
click at [211, 83] on button "Dollars $" at bounding box center [189, 81] width 73 height 17
click at [204, 111] on li "Greater than" at bounding box center [189, 103] width 67 height 17
click at [210, 84] on p "Dollars $" at bounding box center [185, 80] width 51 height 11
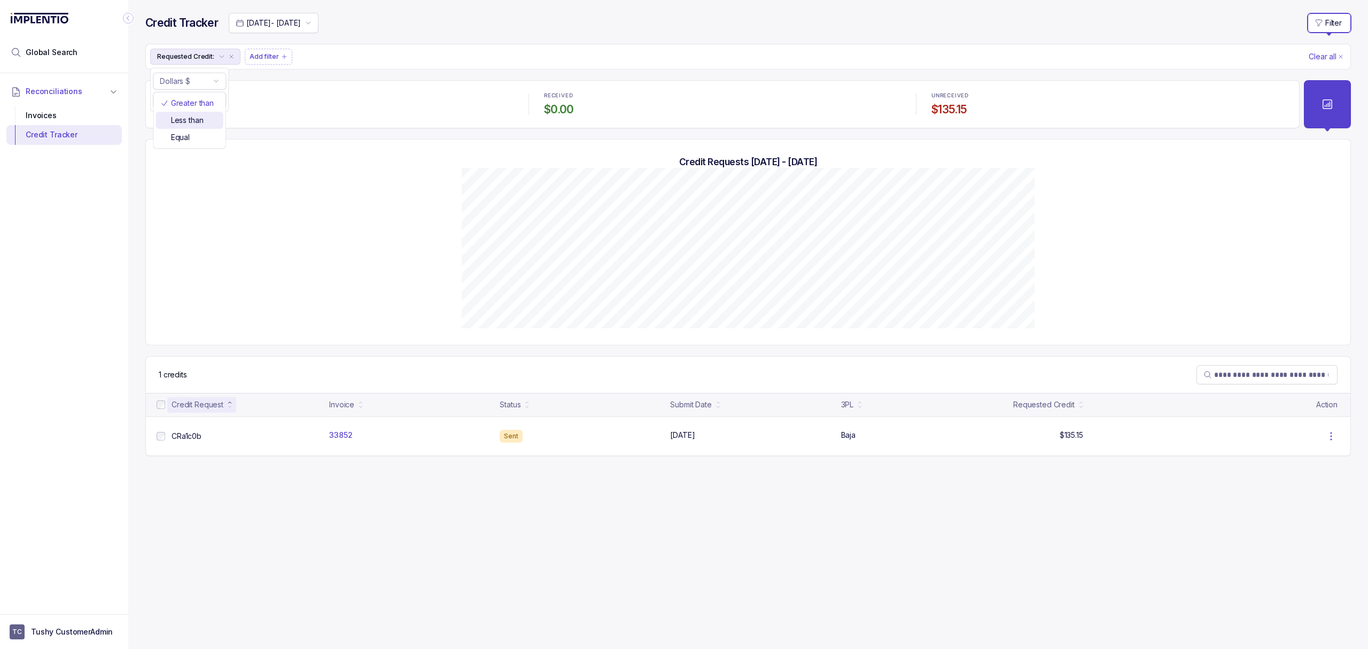
click at [200, 128] on li "Less than" at bounding box center [189, 120] width 67 height 17
click at [215, 74] on button "Less than" at bounding box center [189, 81] width 73 height 17
click at [200, 130] on li "Equal" at bounding box center [189, 137] width 67 height 17
click at [208, 98] on Credit "*" at bounding box center [186, 100] width 52 height 11
click at [221, 103] on span "*" at bounding box center [189, 100] width 73 height 17
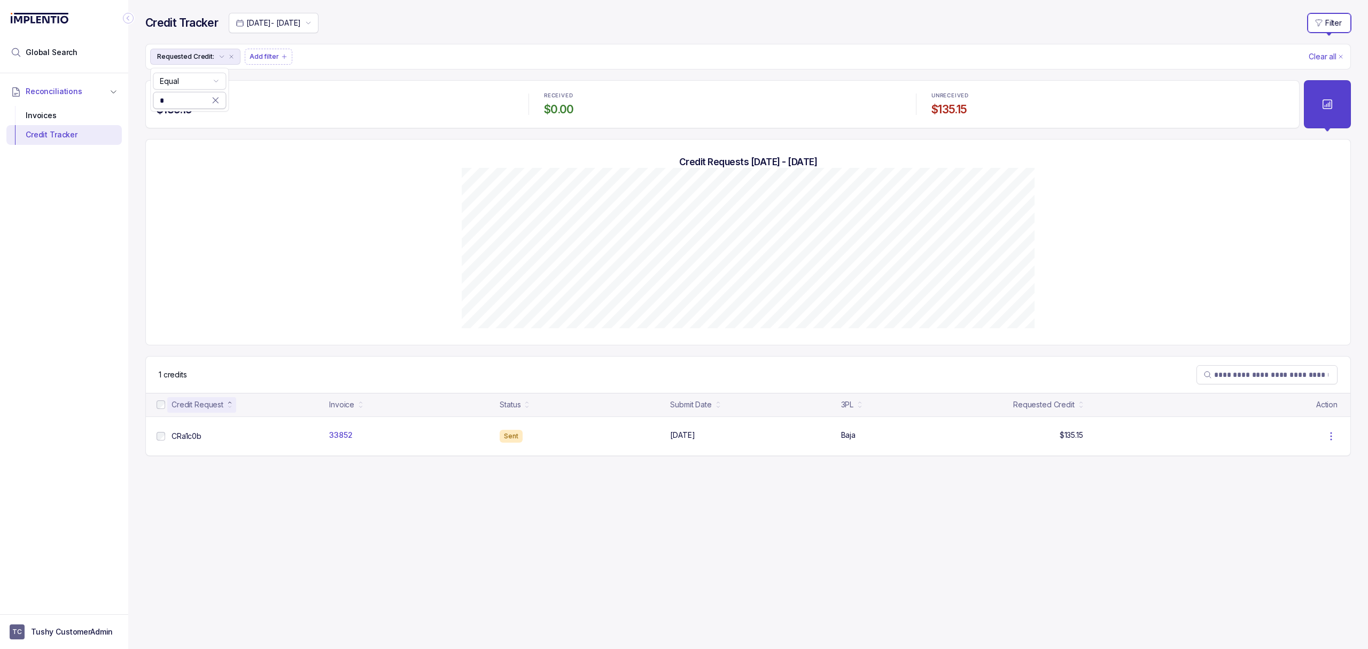
click at [214, 101] on icon at bounding box center [215, 100] width 5 height 5
click at [283, 62] on li "Add filter" at bounding box center [269, 57] width 48 height 16
click at [344, 65] on ul "Requested Credit: Add filter" at bounding box center [728, 57] width 1157 height 16
click at [228, 56] on icon "remove content" at bounding box center [231, 56] width 6 height 6
click at [1330, 113] on button at bounding box center [1327, 104] width 47 height 48
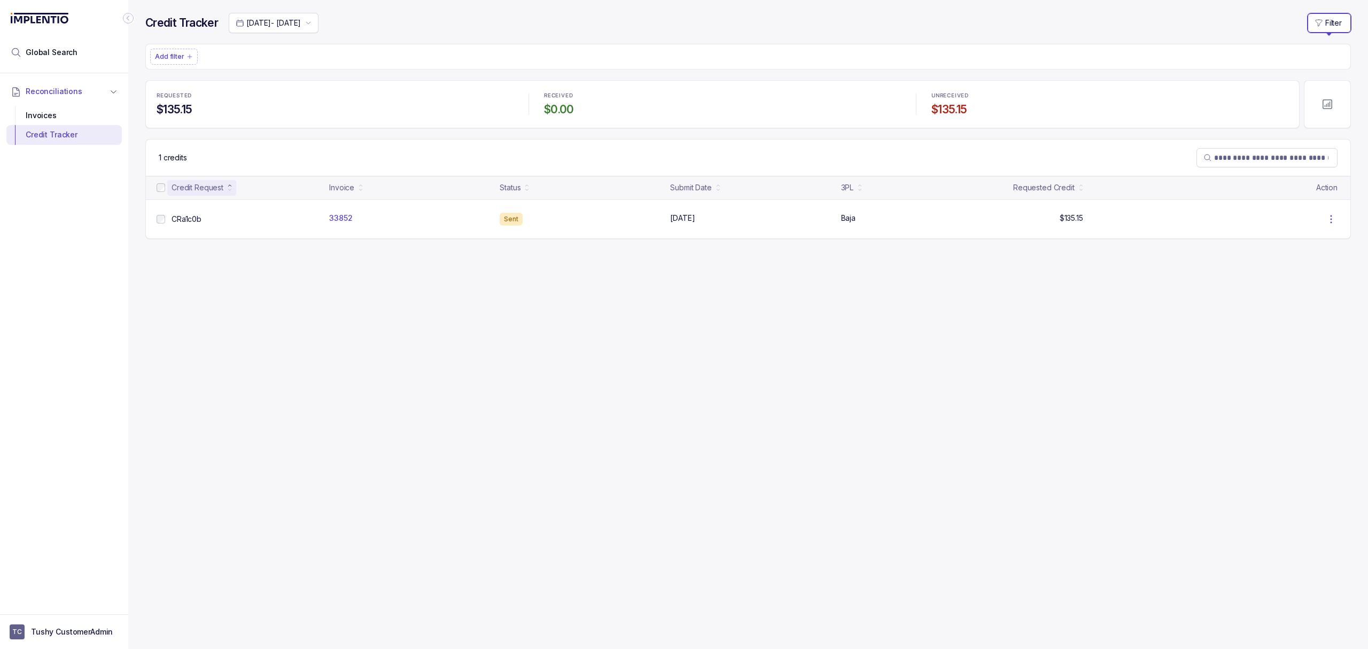
click at [1330, 113] on button at bounding box center [1327, 104] width 47 height 48
